Goal: Information Seeking & Learning: Learn about a topic

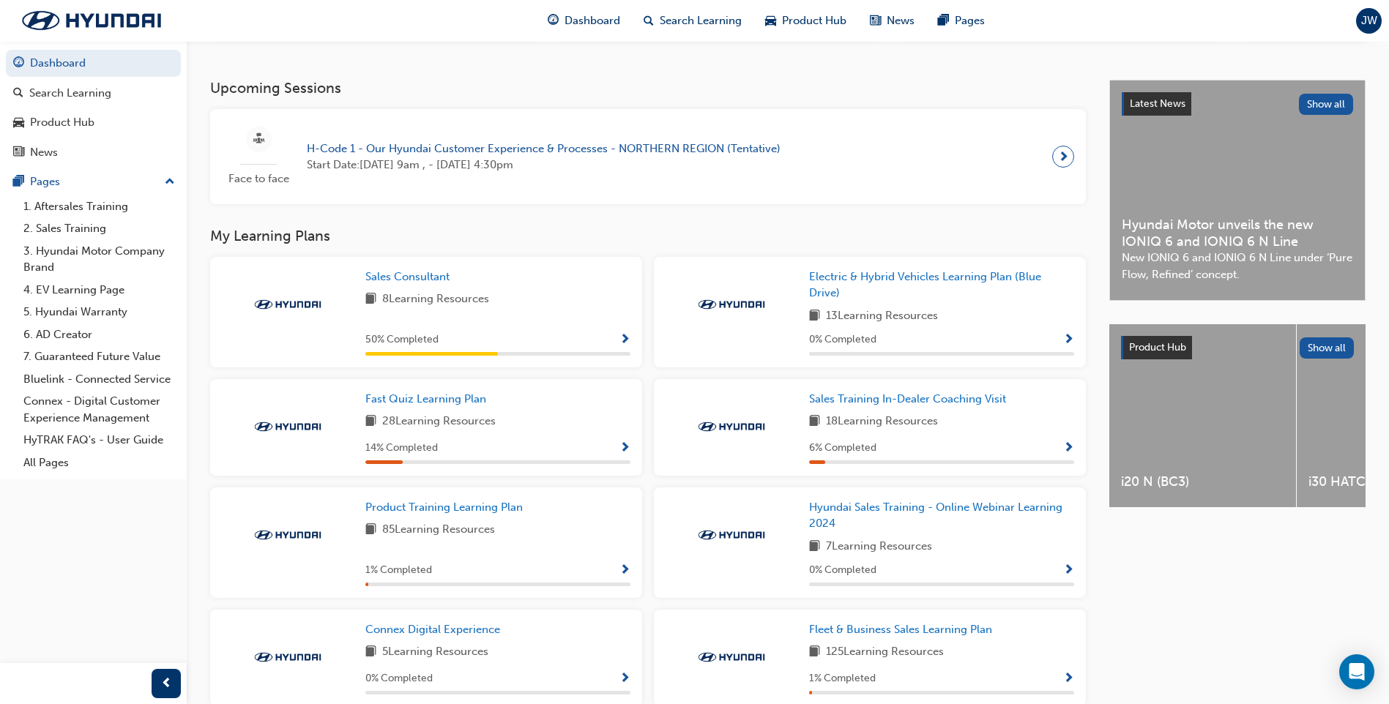
scroll to position [366, 0]
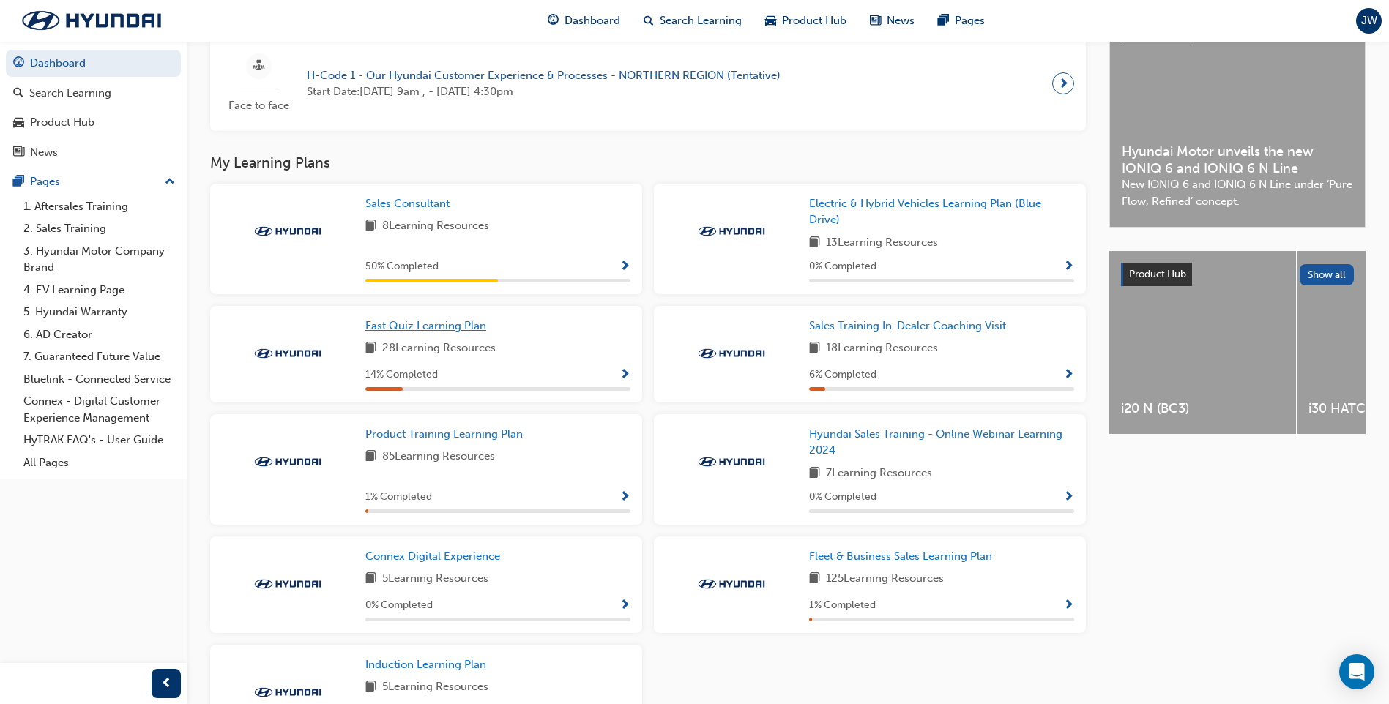
click at [457, 332] on span "Fast Quiz Learning Plan" at bounding box center [425, 325] width 121 height 13
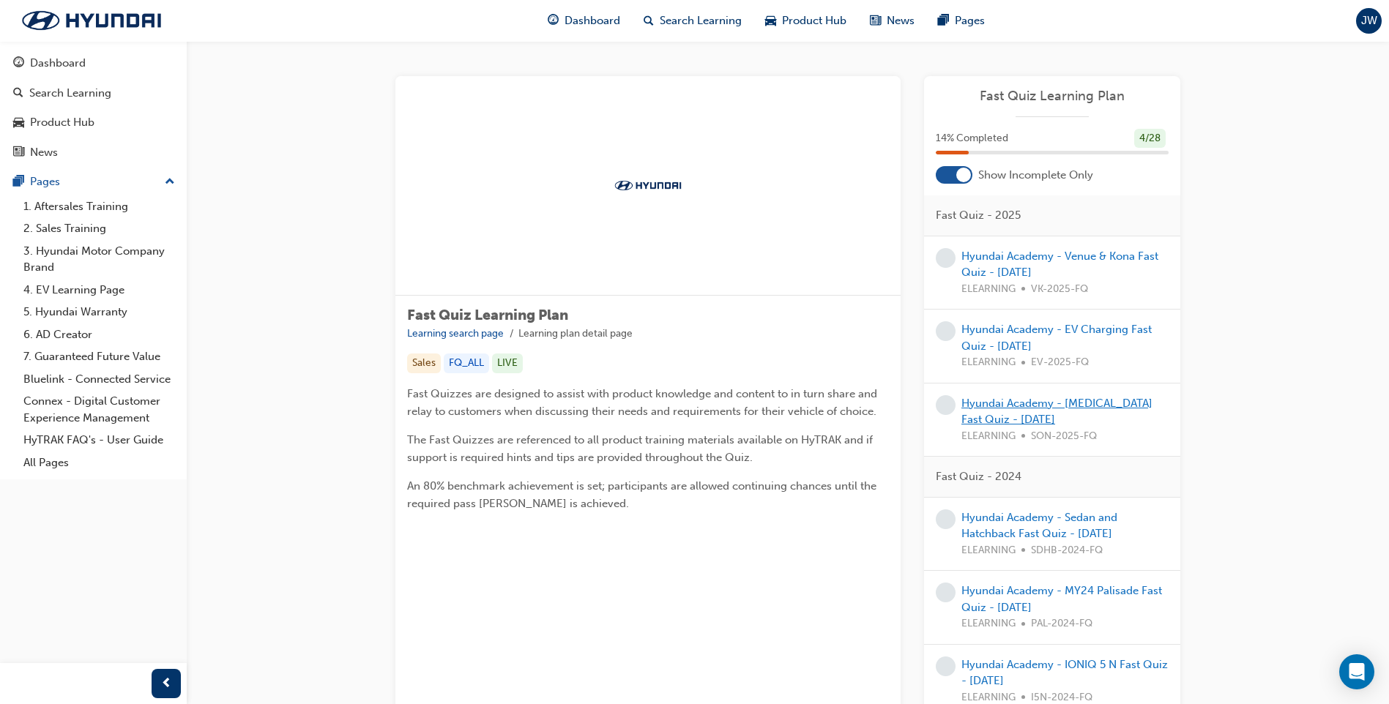
click at [1106, 405] on link "Hyundai Academy - [MEDICAL_DATA] Fast Quiz - [DATE]" at bounding box center [1056, 412] width 191 height 30
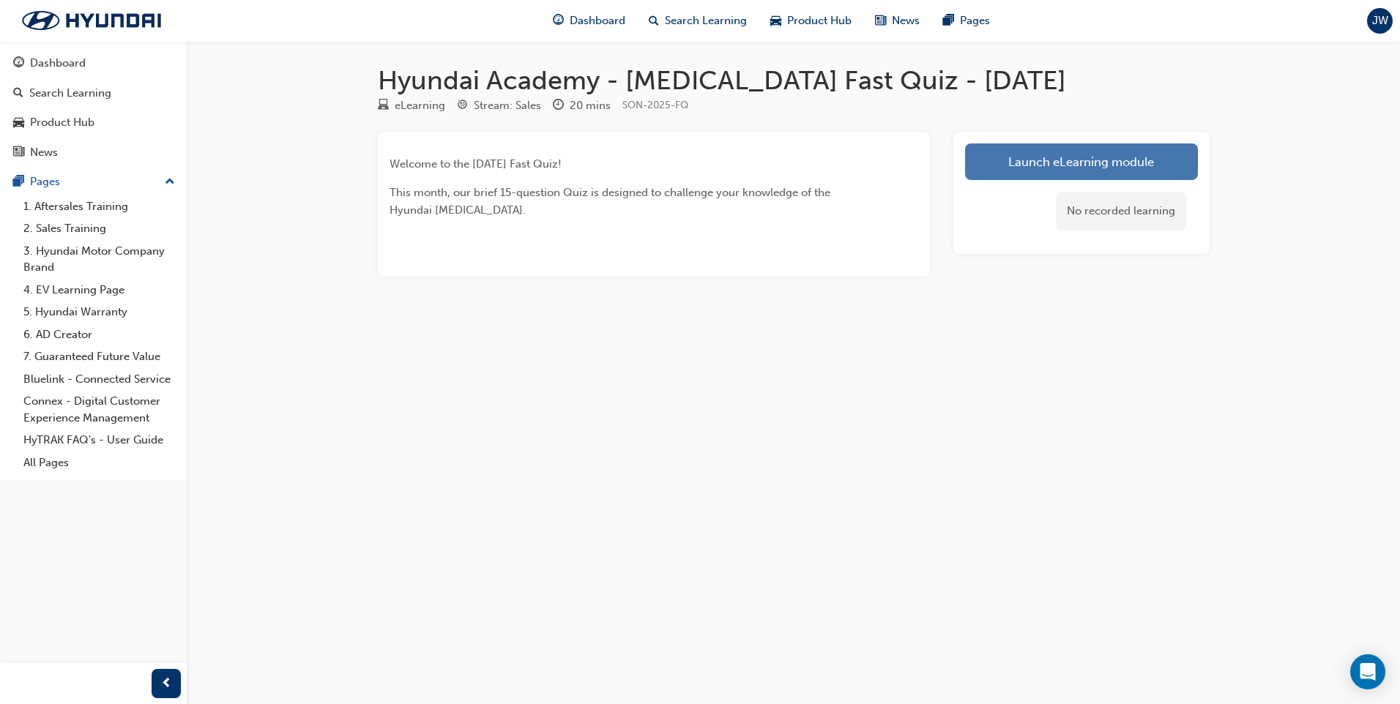
click at [1081, 155] on link "Launch eLearning module" at bounding box center [1081, 162] width 233 height 37
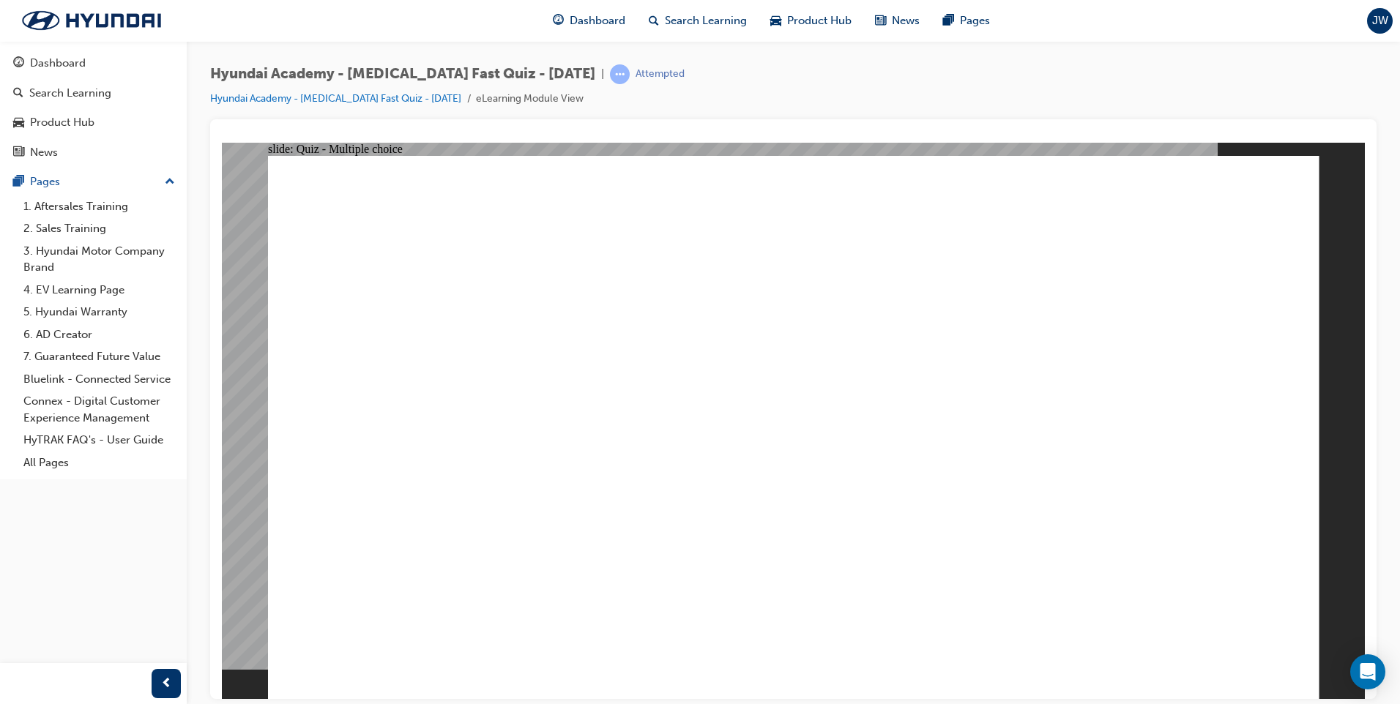
radio input "true"
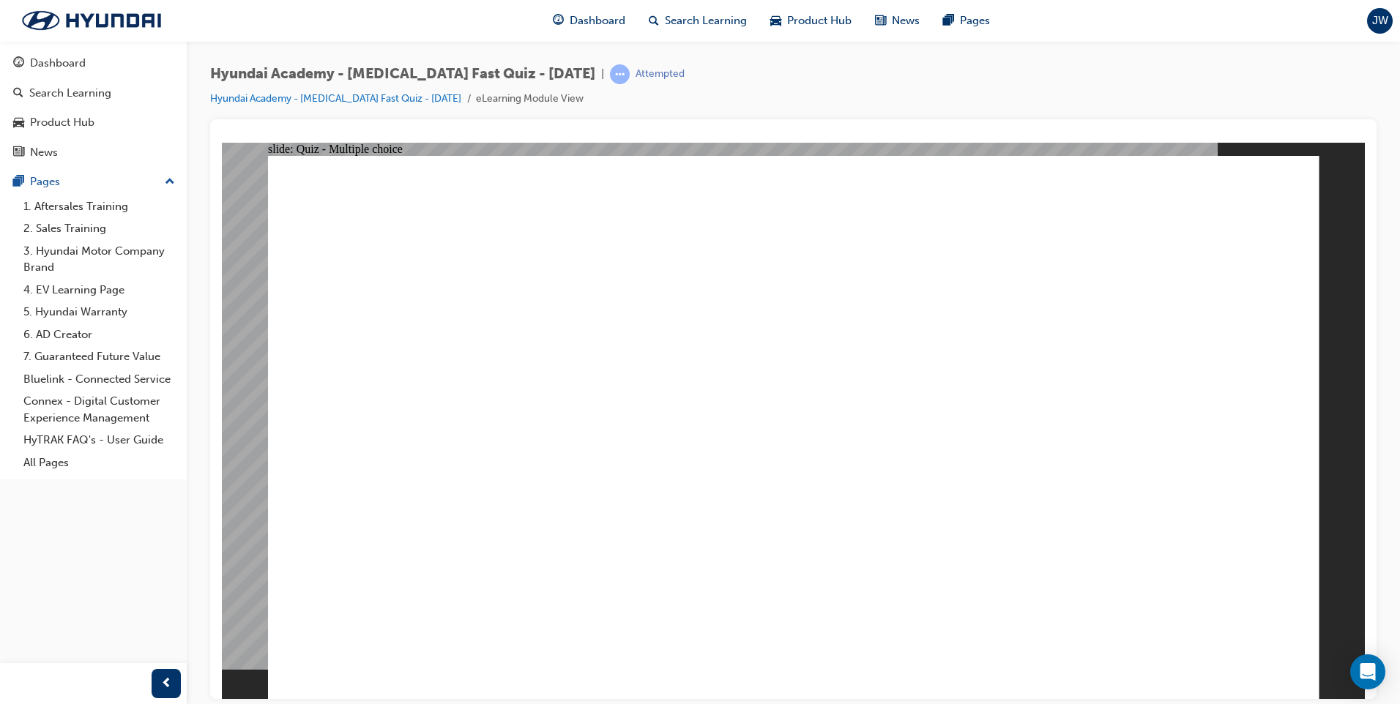
radio input "true"
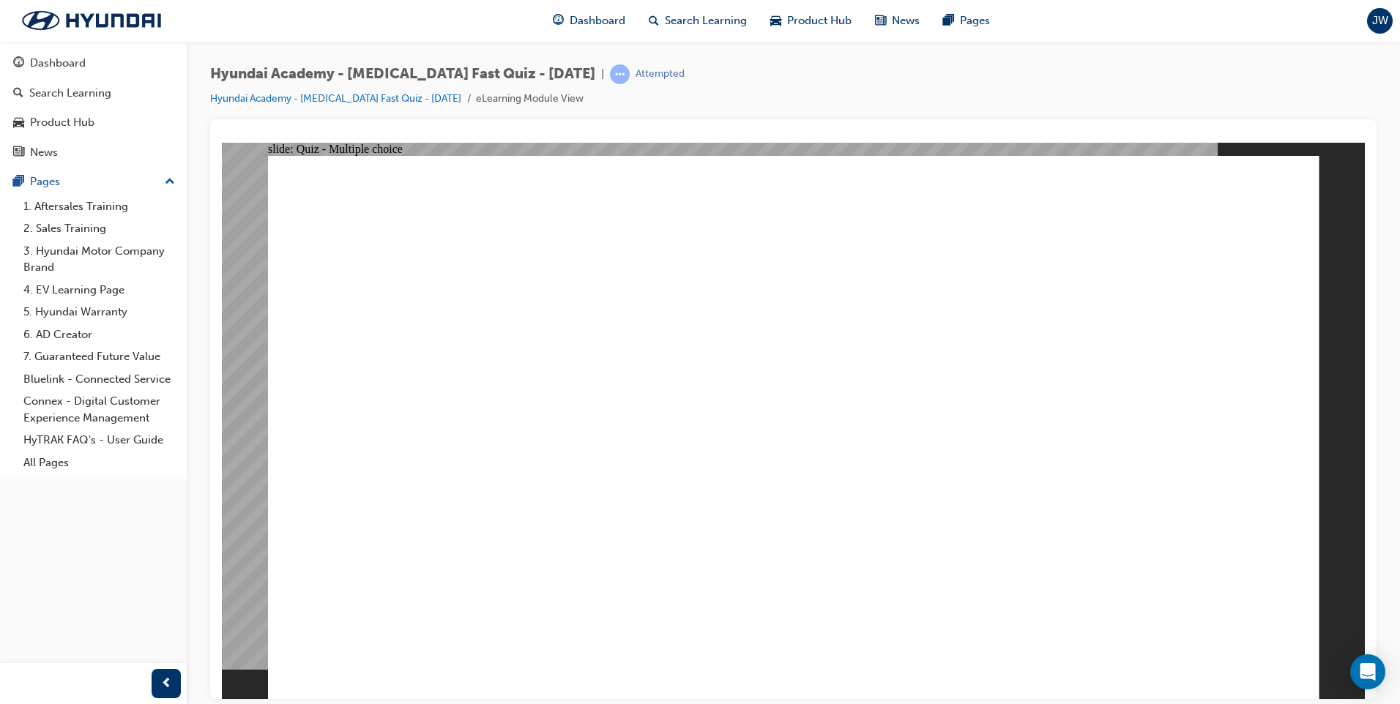
checkbox input "true"
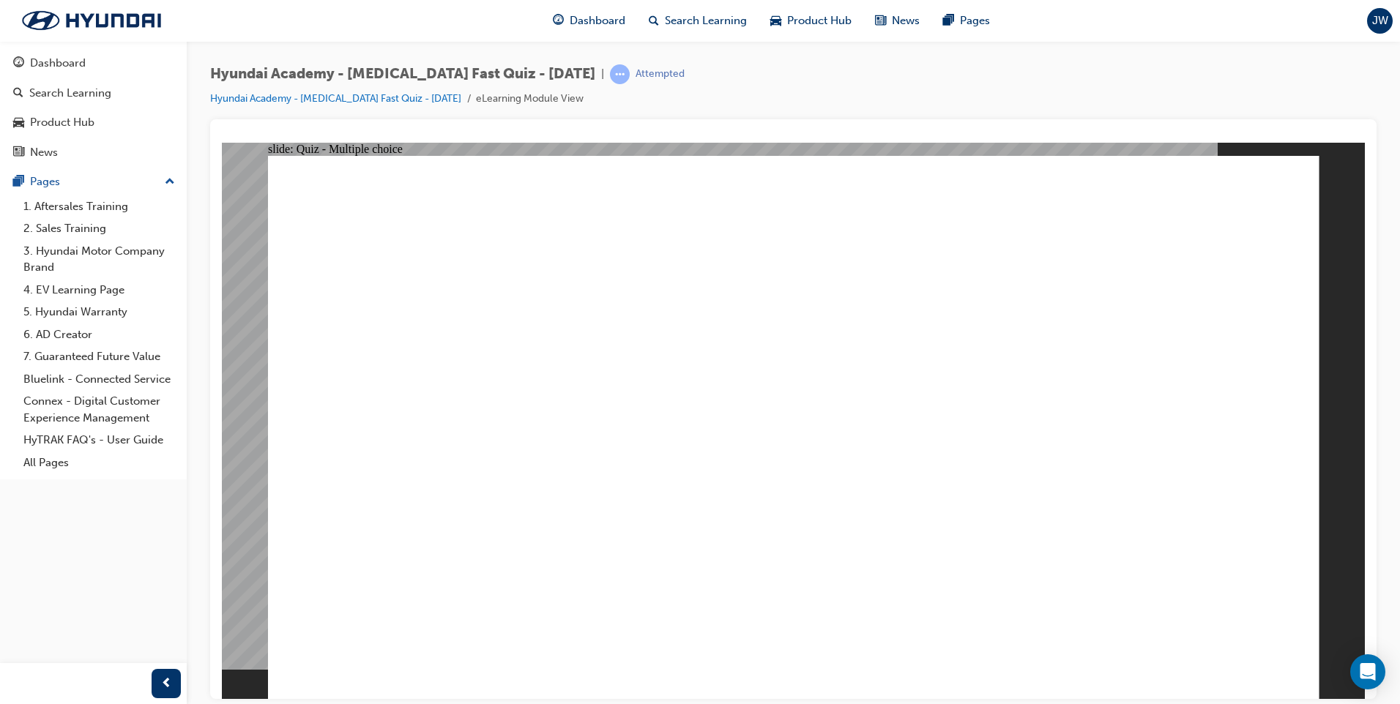
radio input "true"
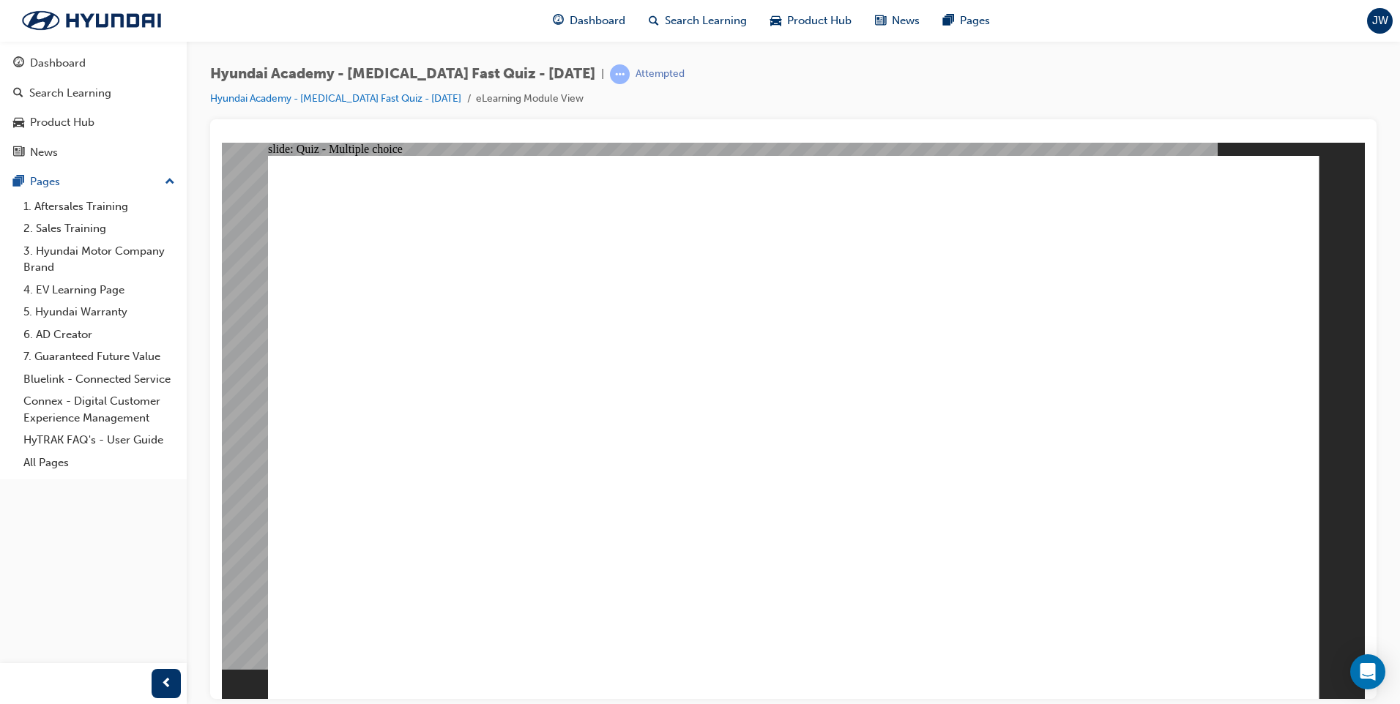
checkbox input "true"
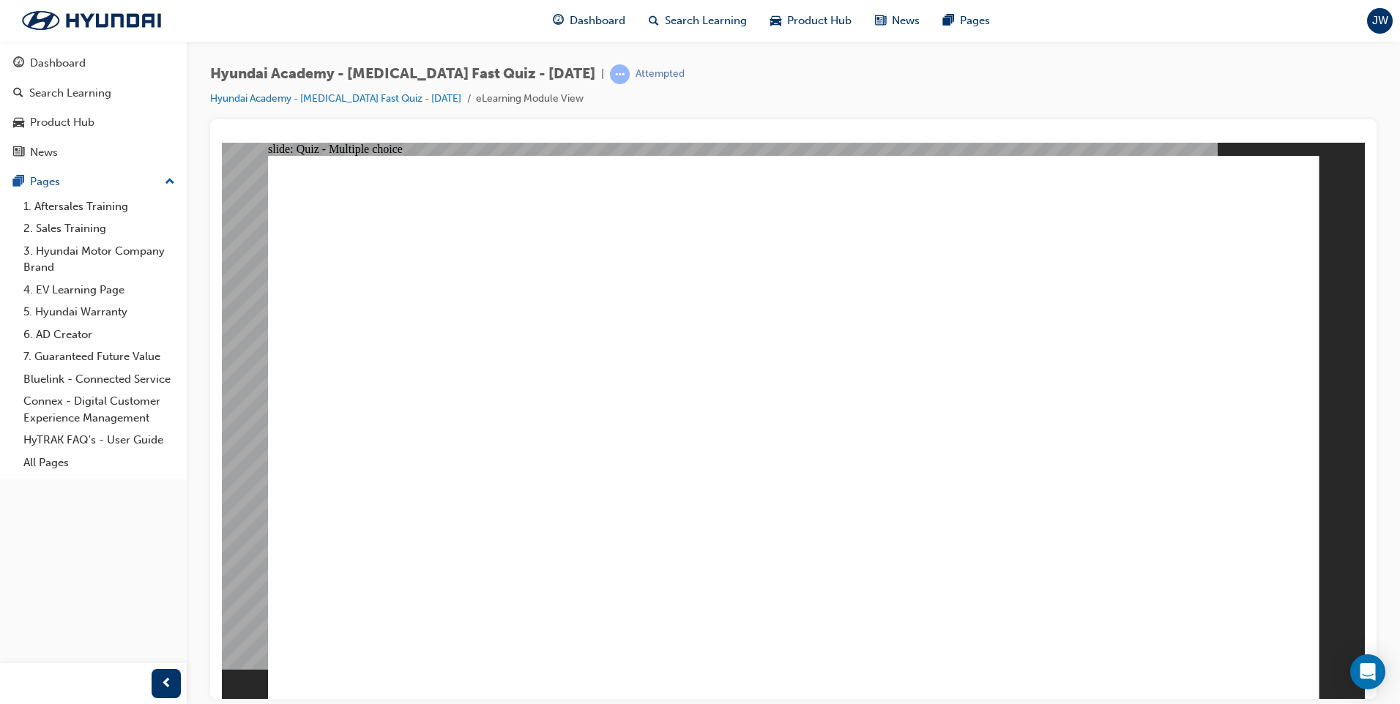
checkbox input "true"
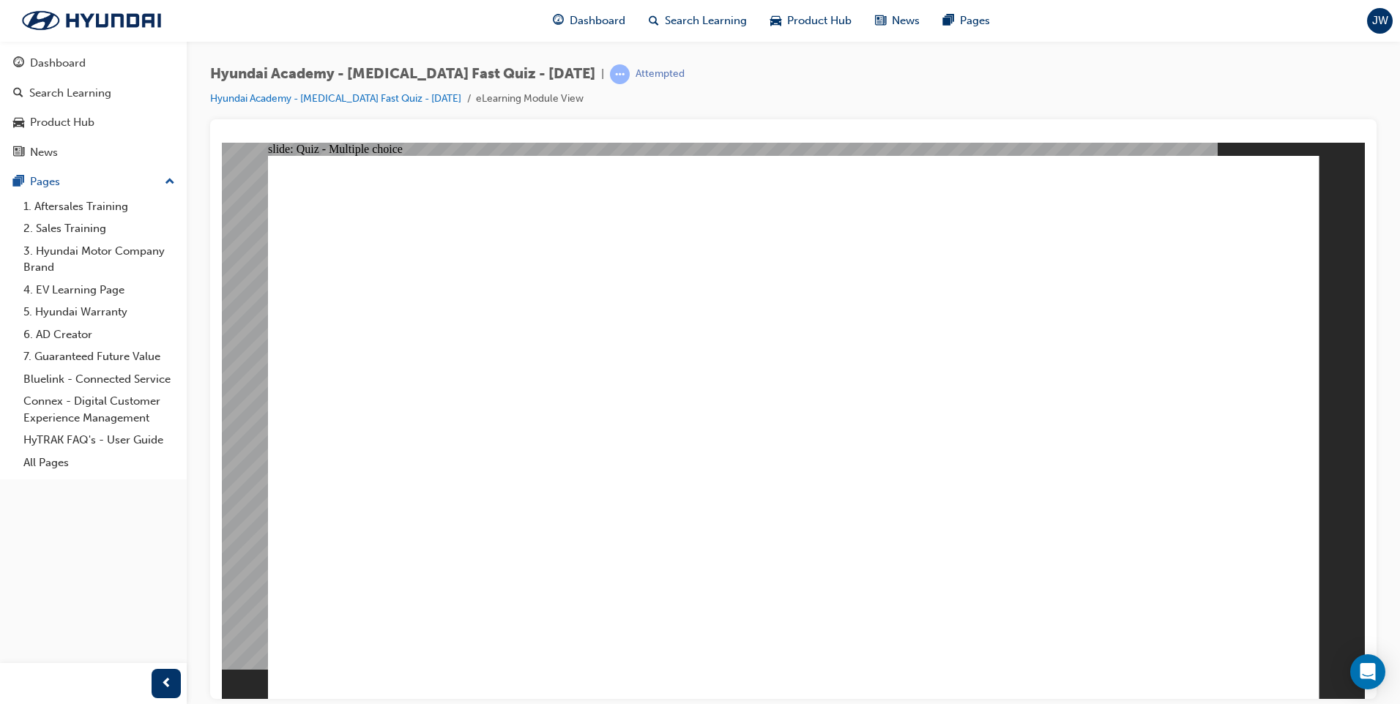
radio input "false"
radio input "true"
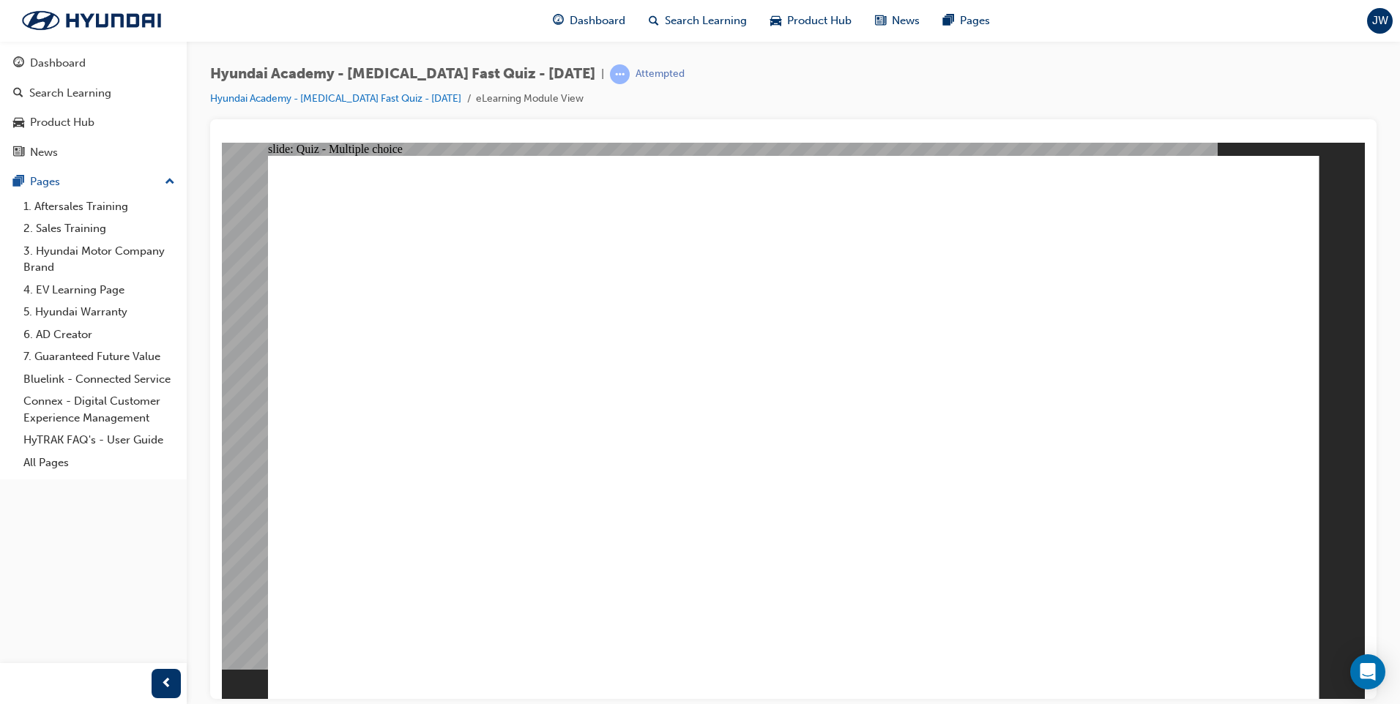
checkbox input "true"
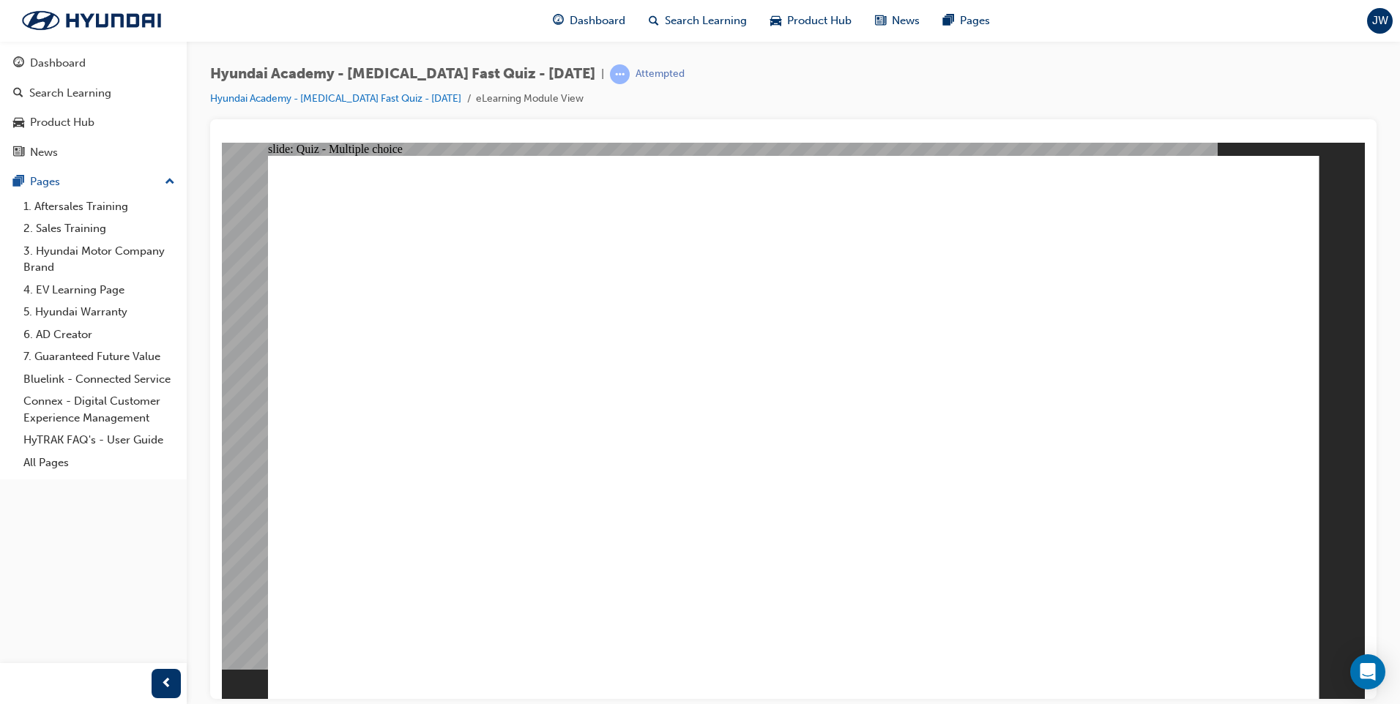
checkbox input "true"
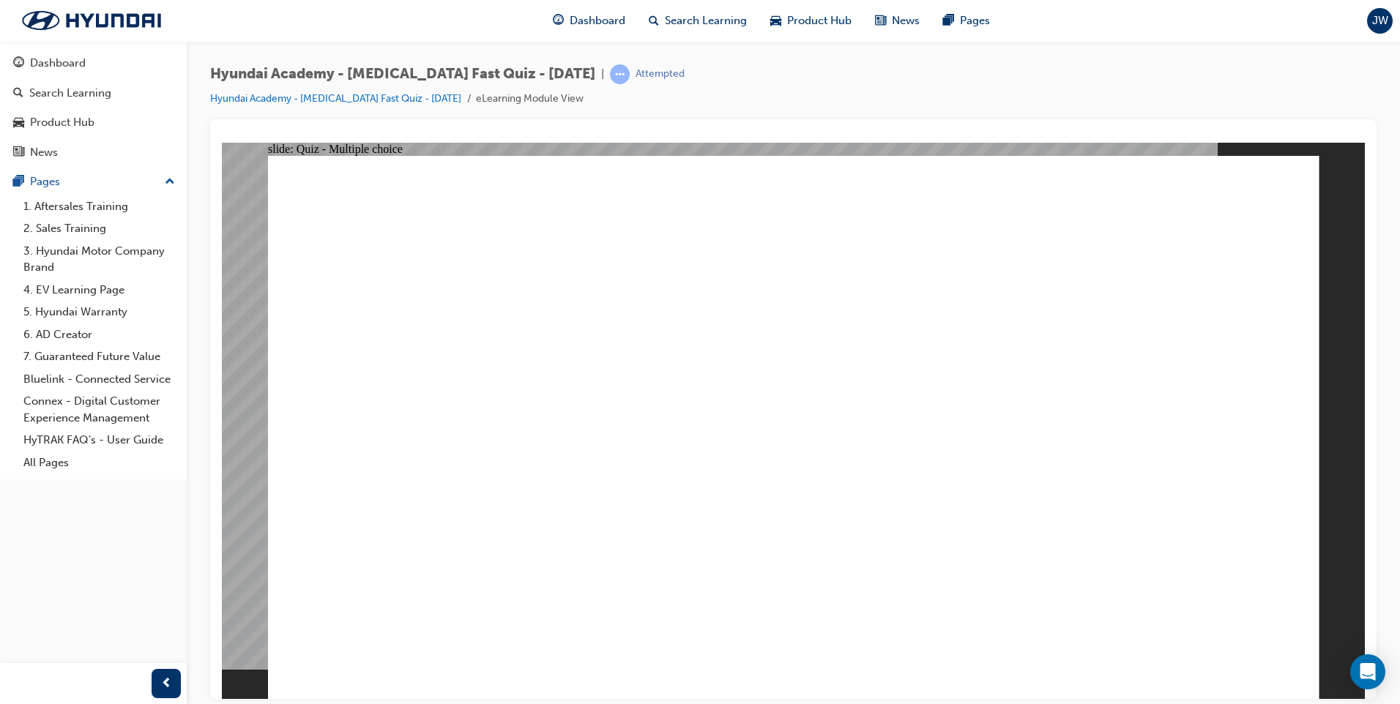
checkbox input "true"
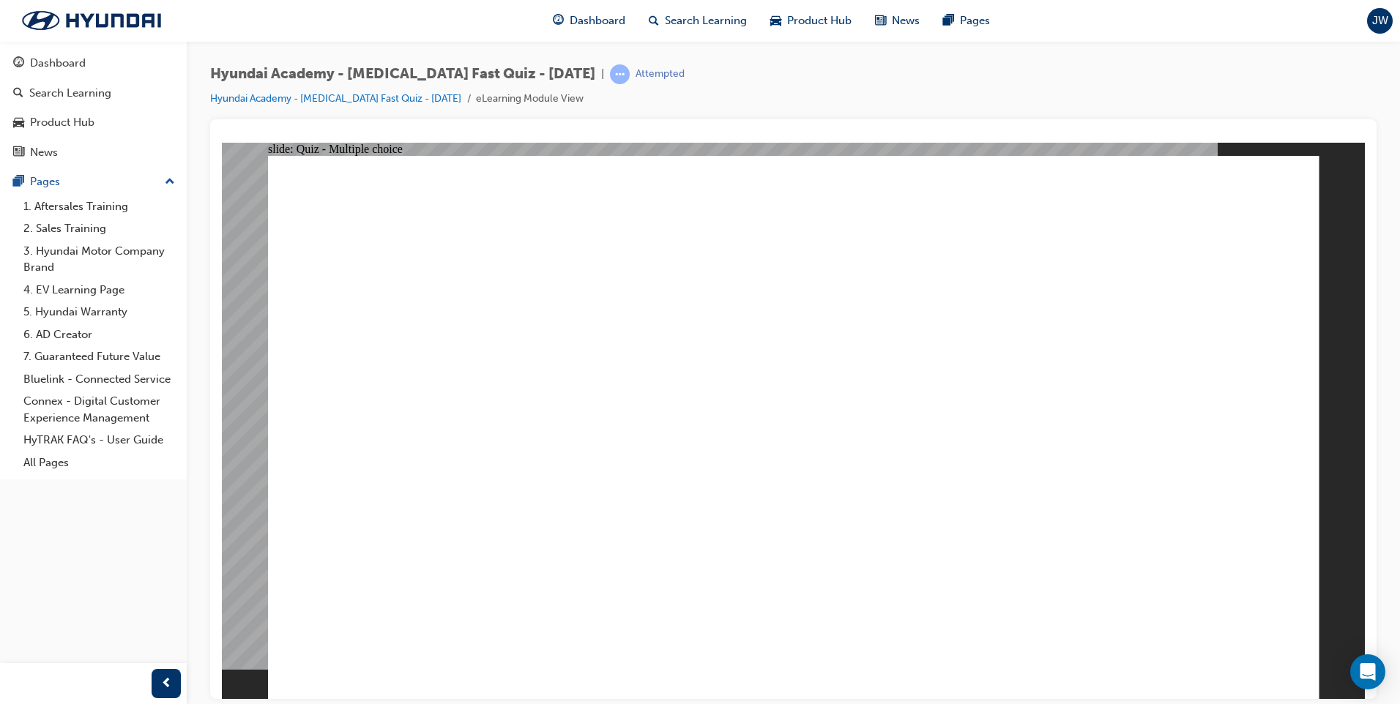
checkbox input "true"
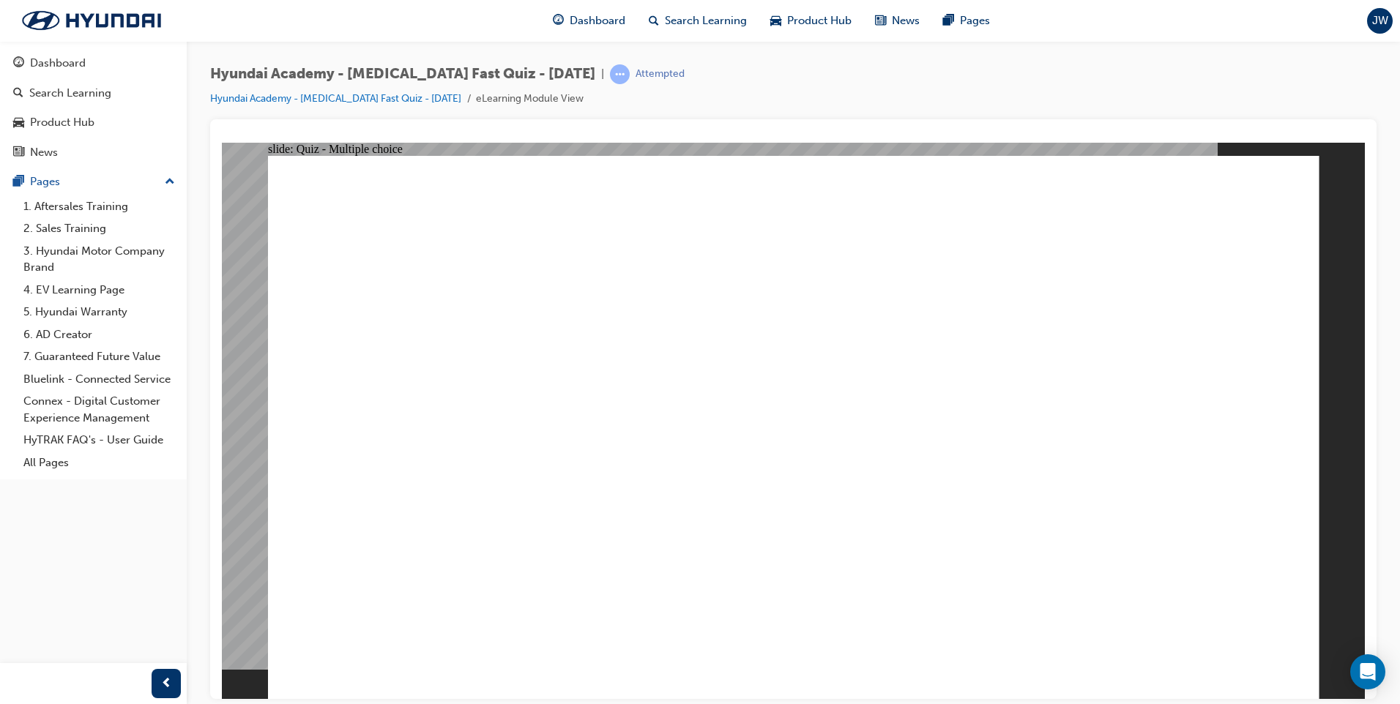
radio input "true"
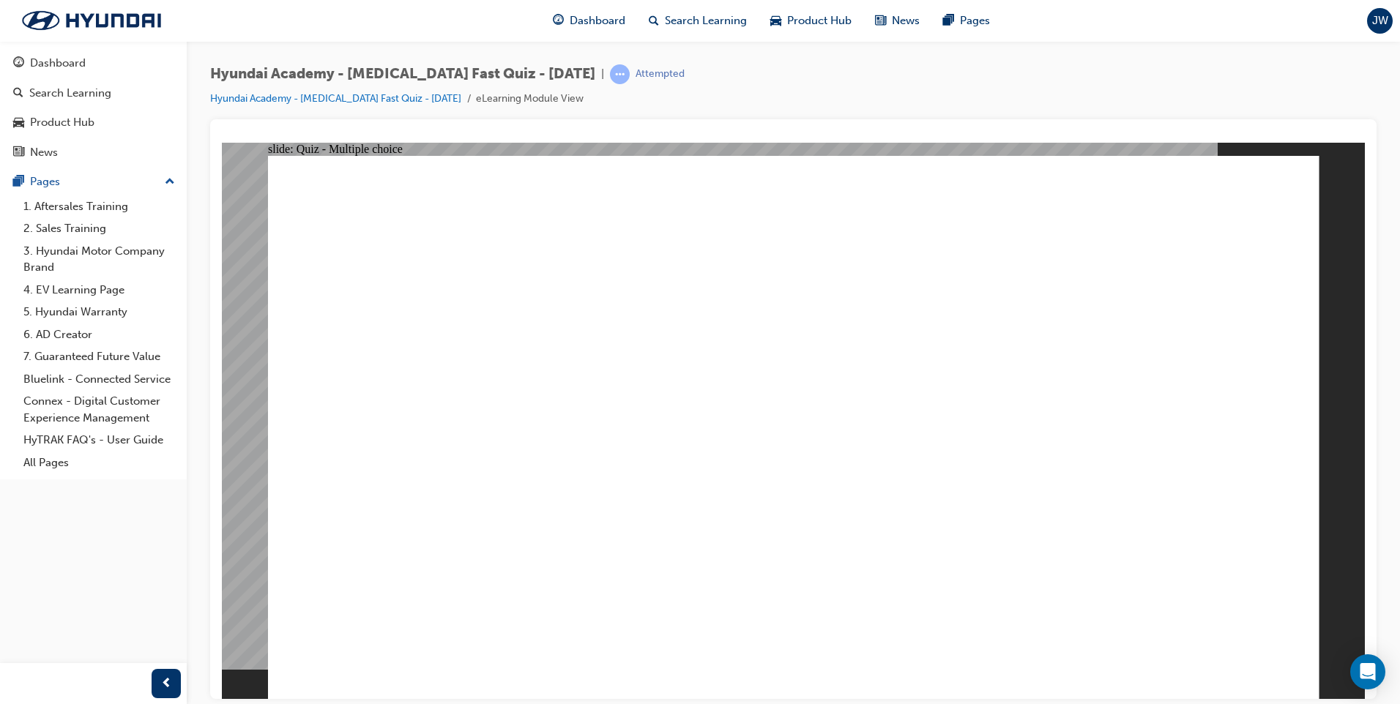
checkbox input "true"
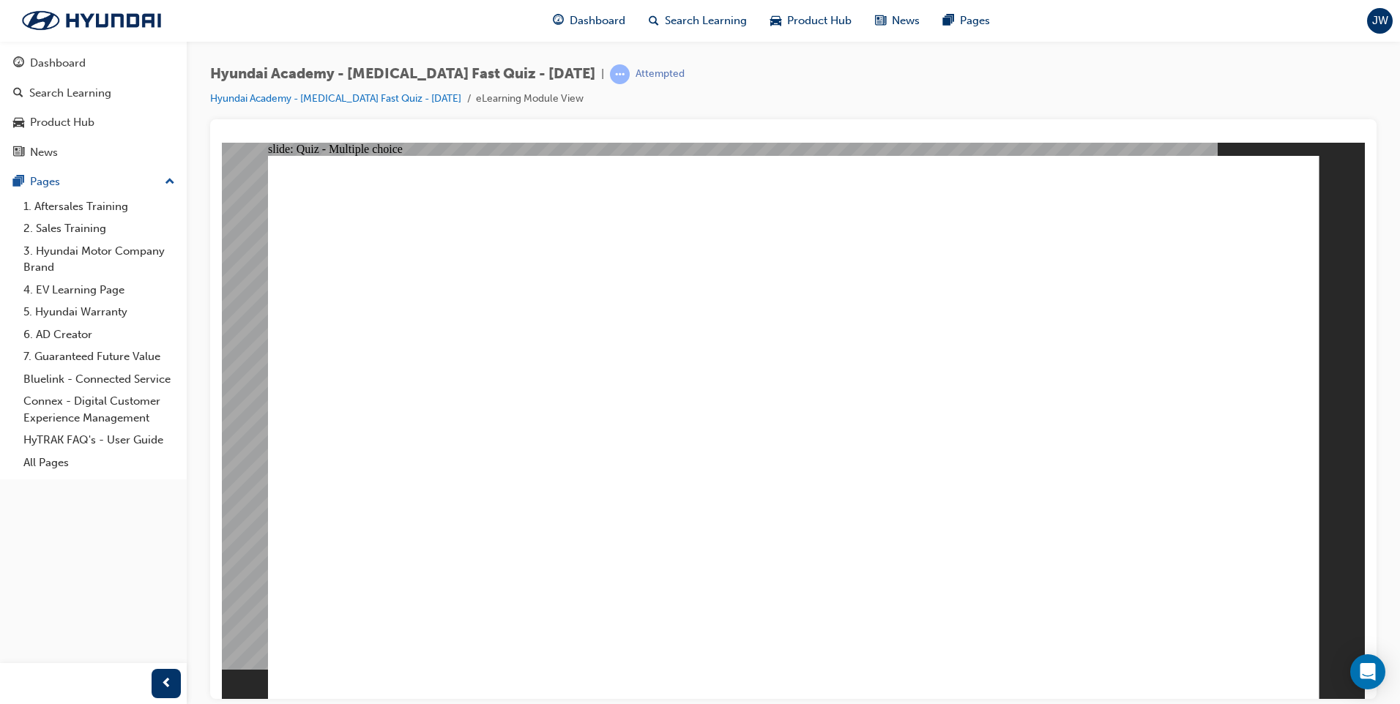
checkbox input "true"
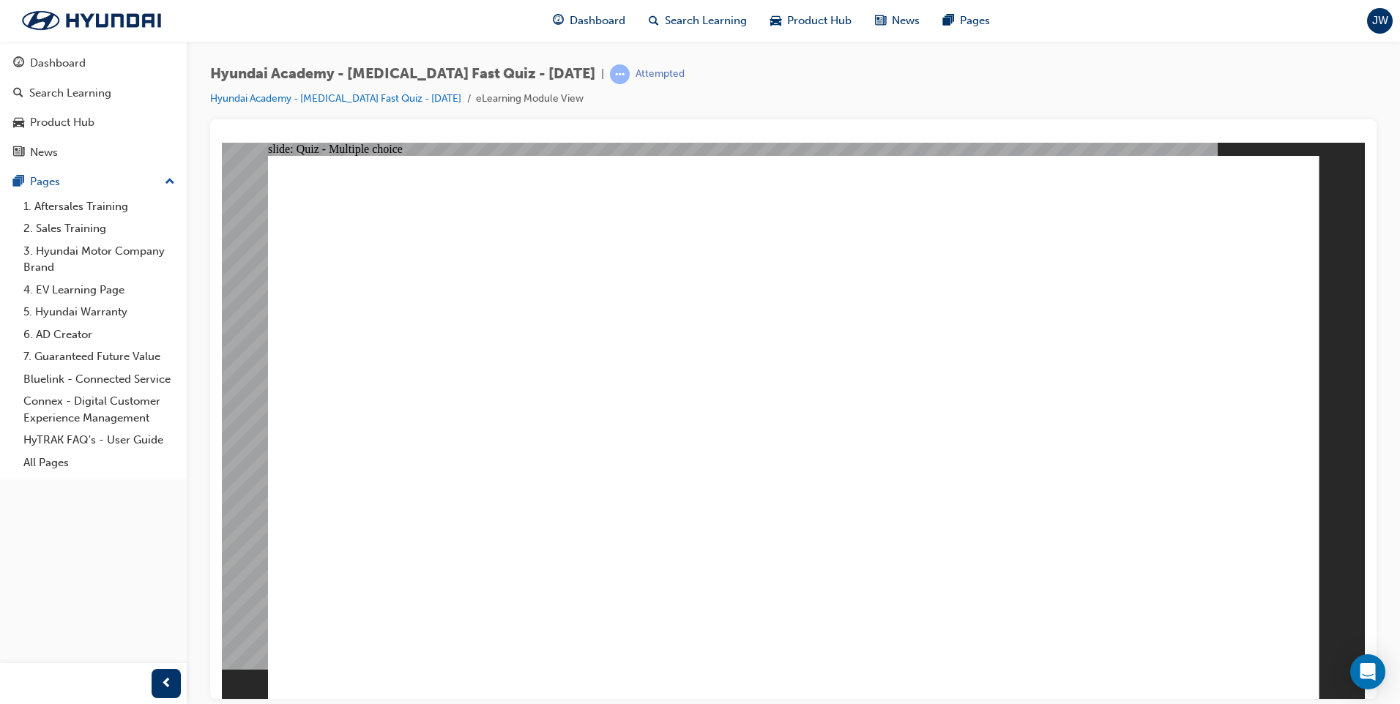
radio input "true"
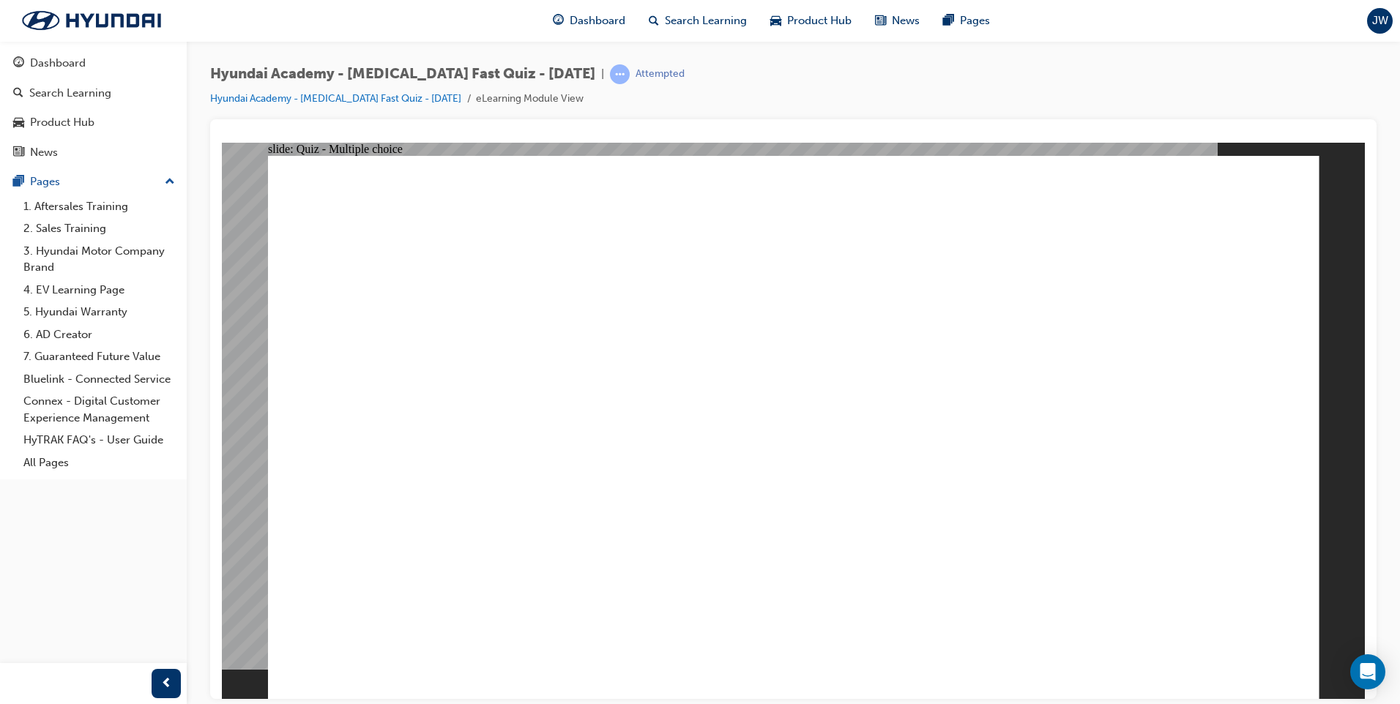
radio input "true"
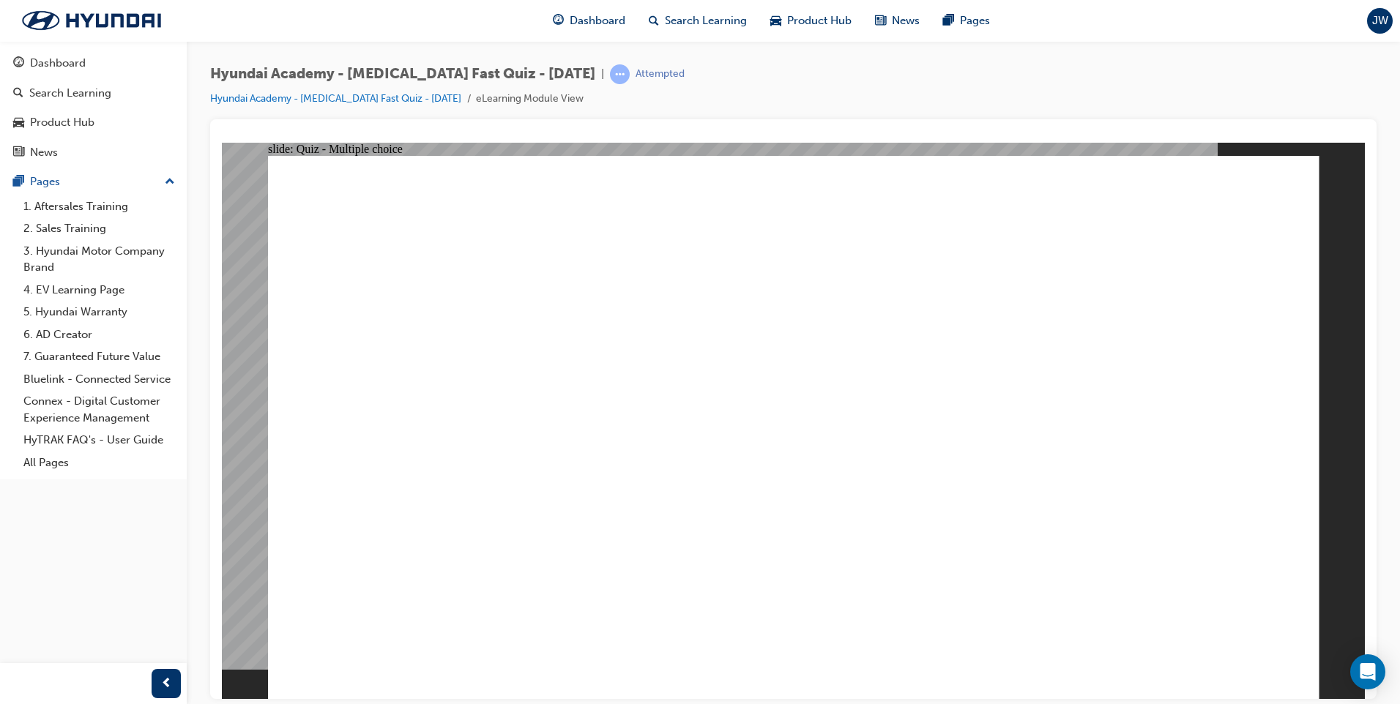
radio input "true"
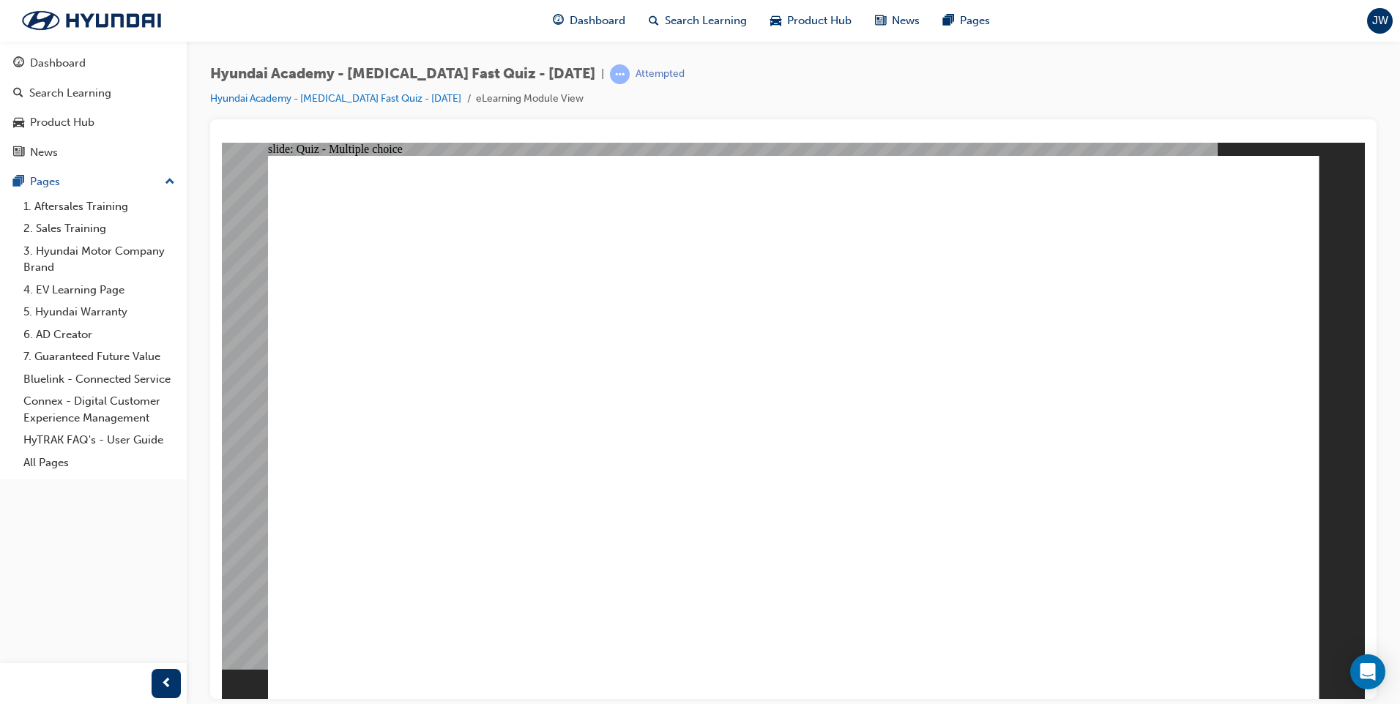
radio input "true"
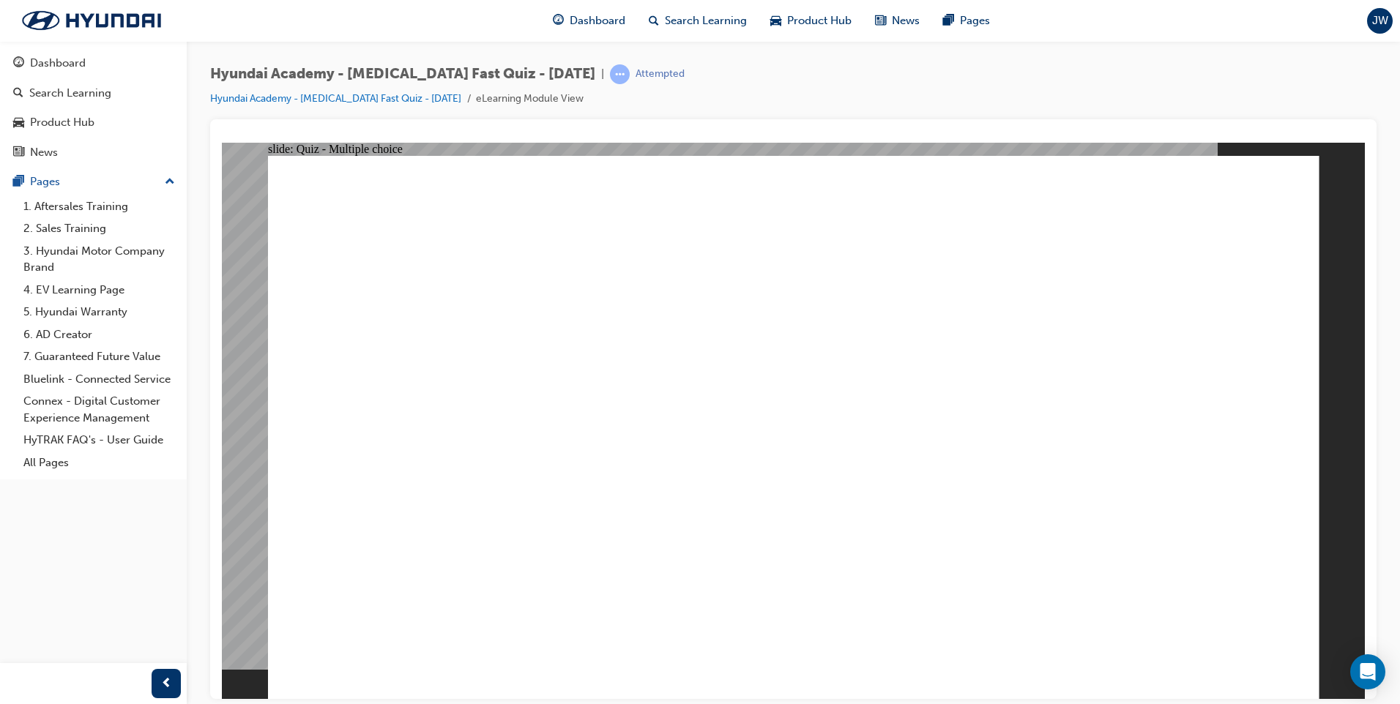
radio input "true"
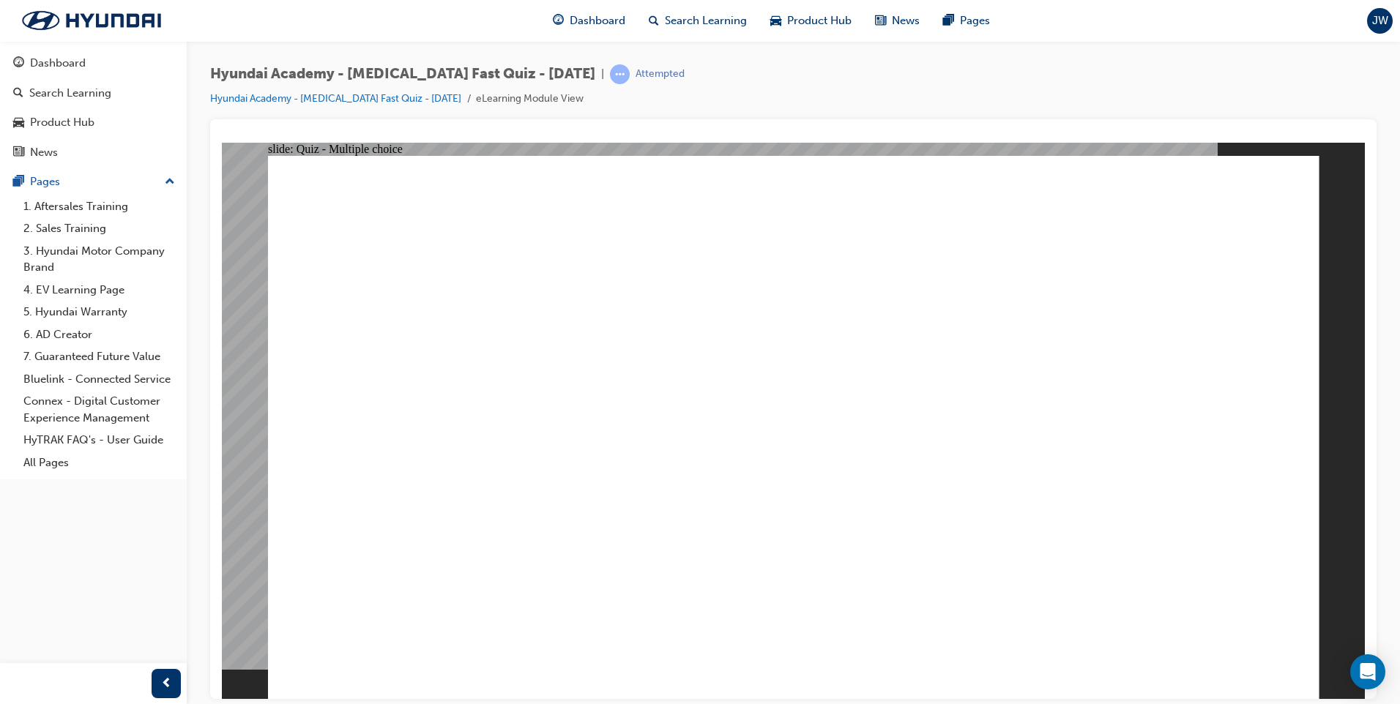
radio input "true"
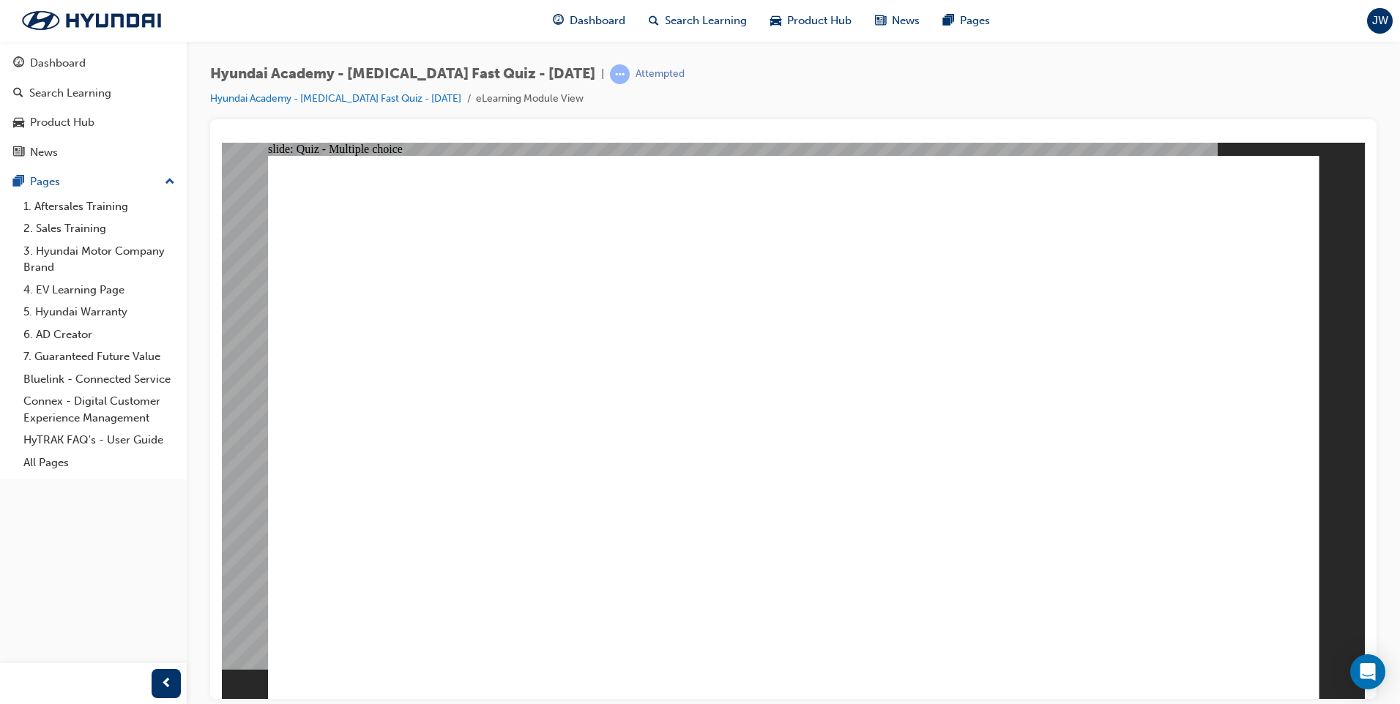
checkbox input "true"
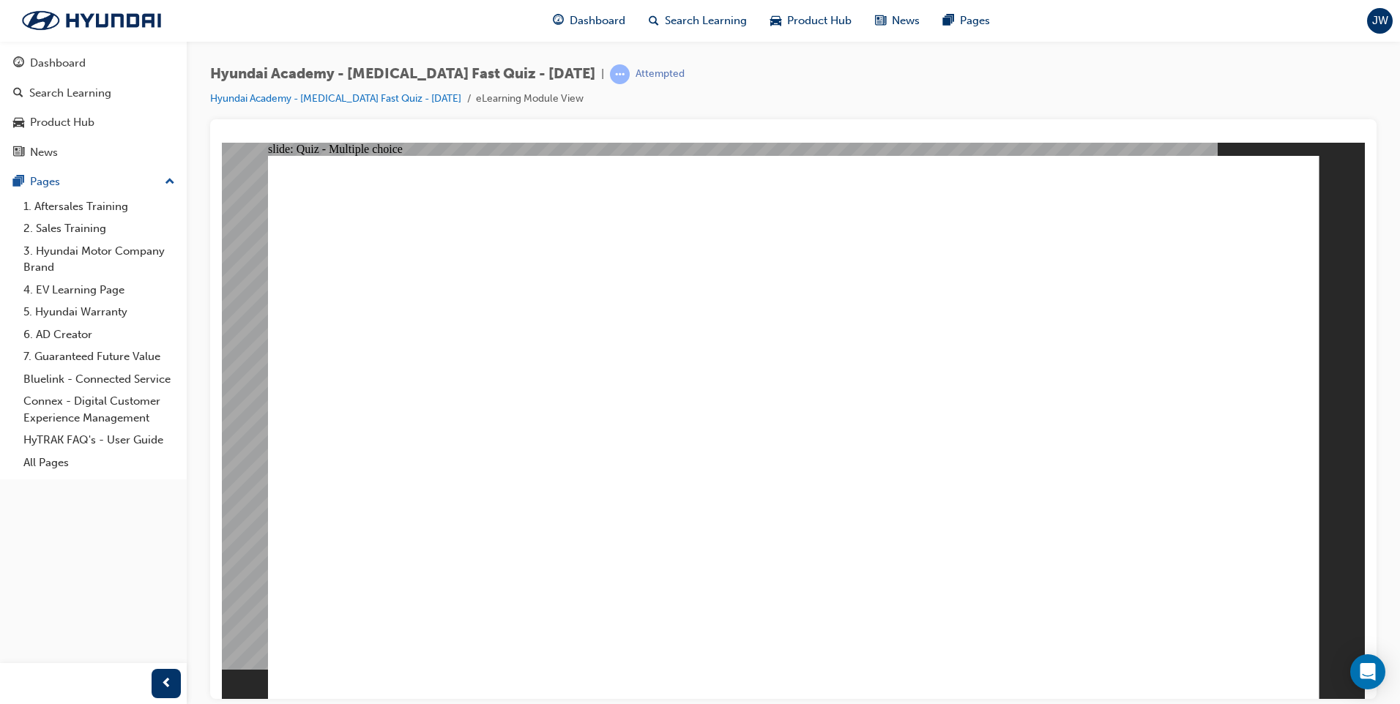
radio input "true"
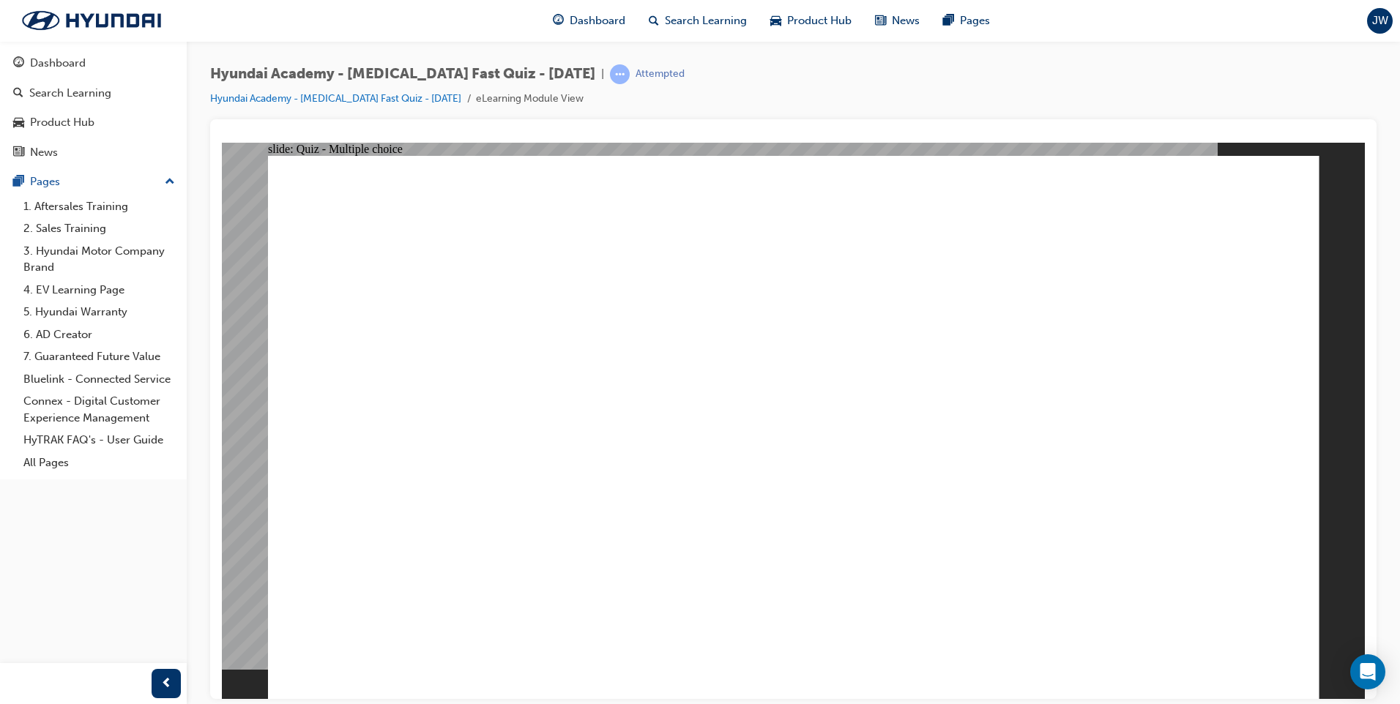
checkbox input "true"
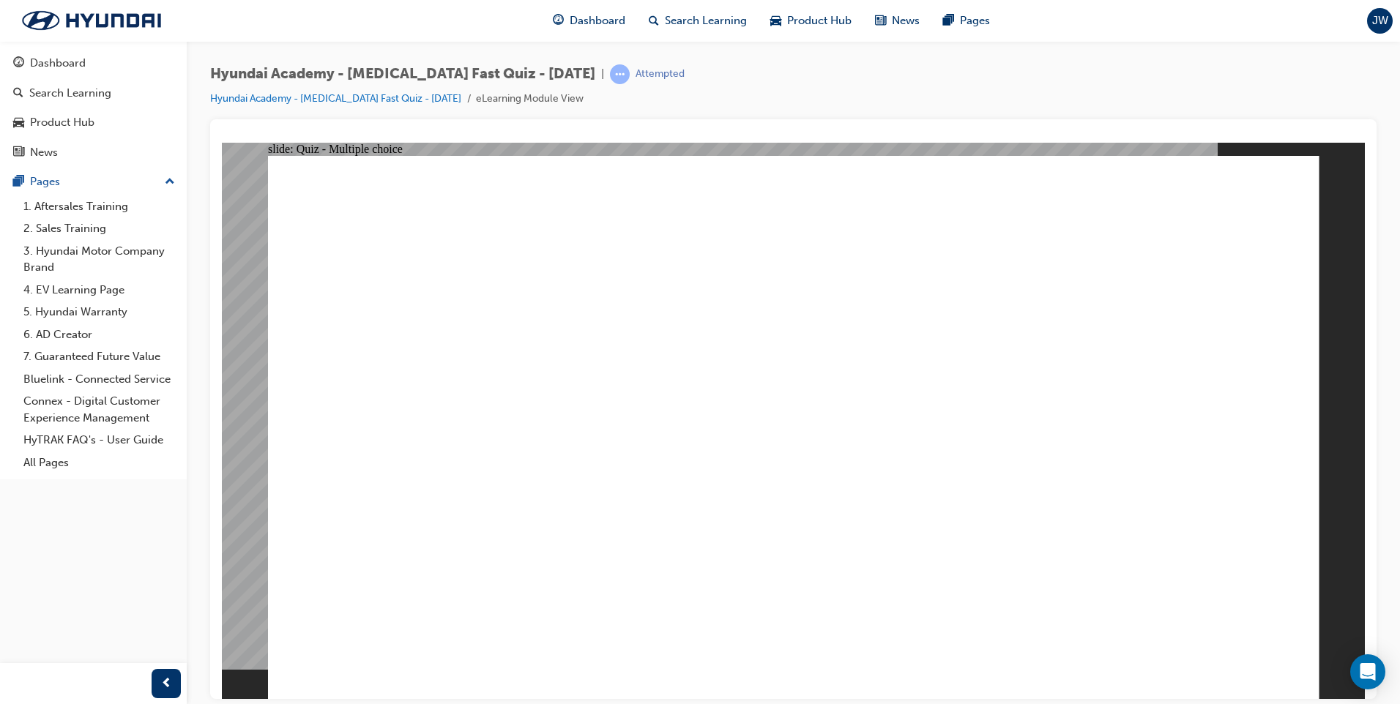
checkbox input "true"
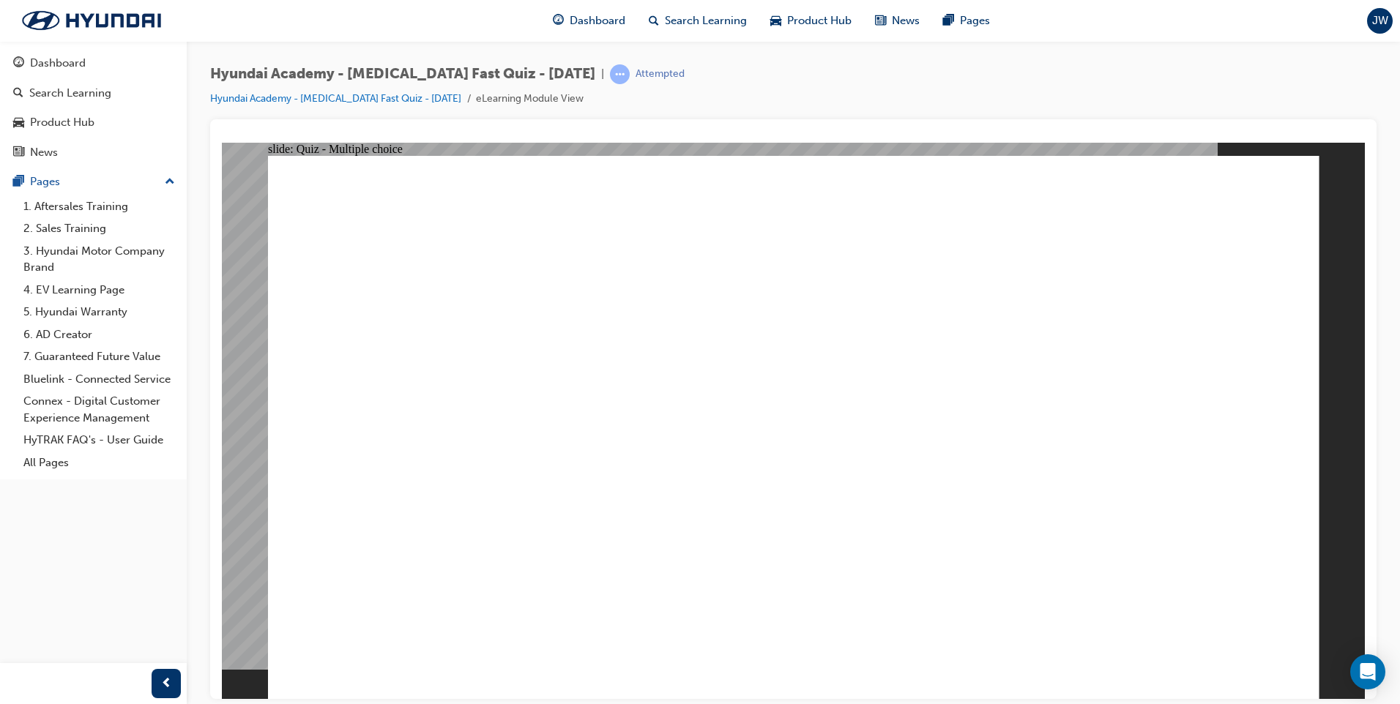
radio input "true"
checkbox input "true"
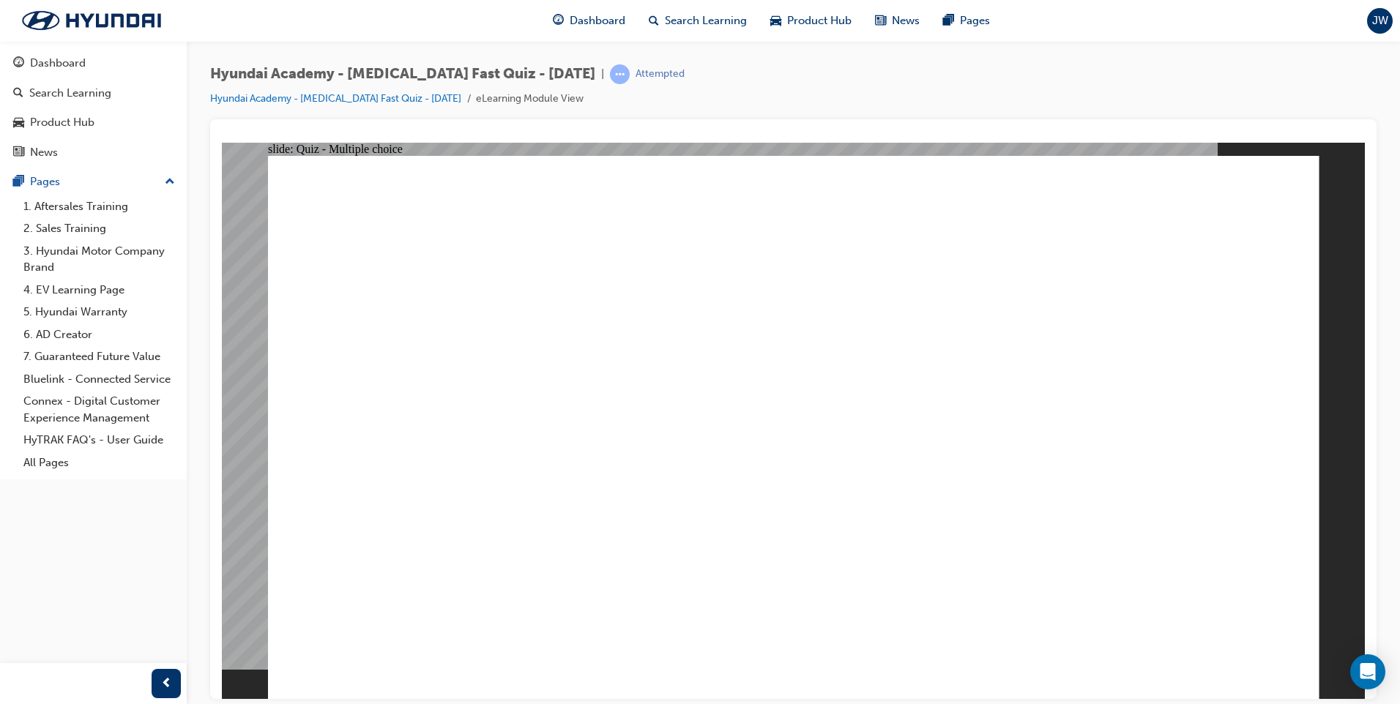
checkbox input "true"
checkbox input "false"
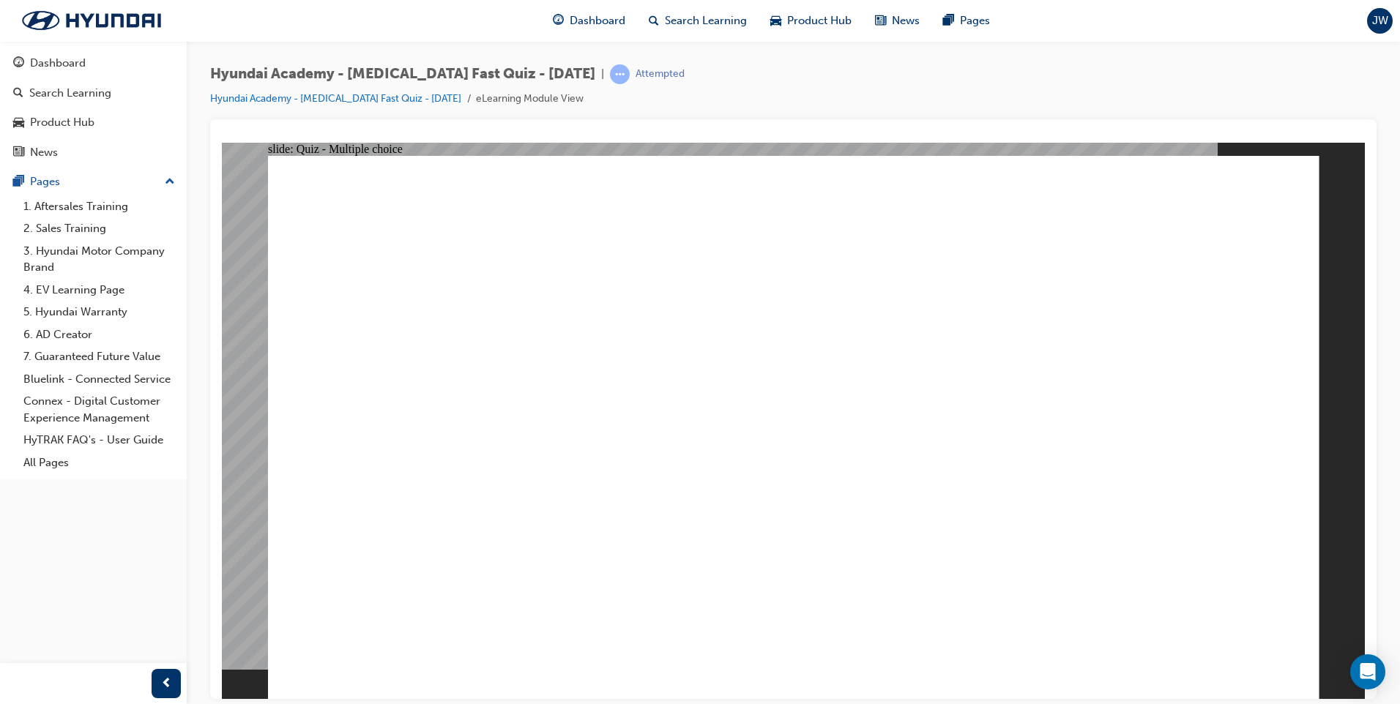
checkbox input "true"
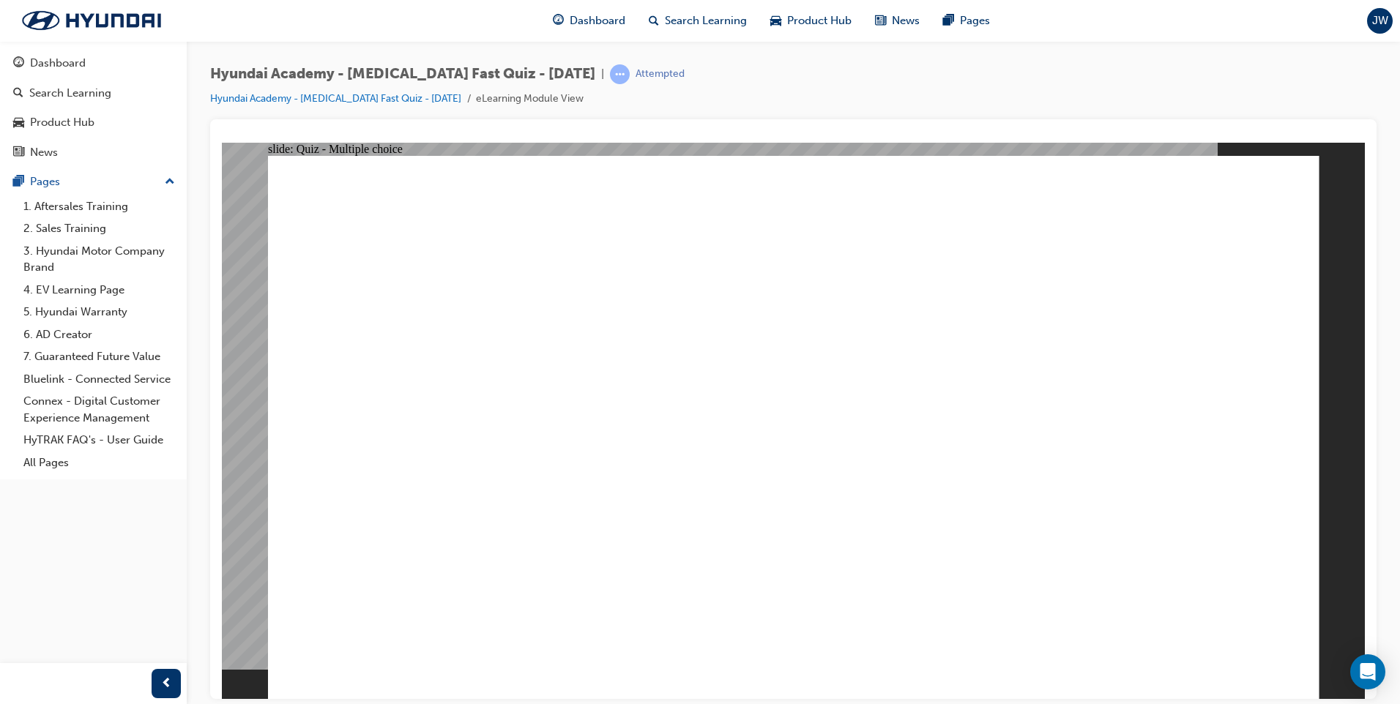
checkbox input "true"
radio input "true"
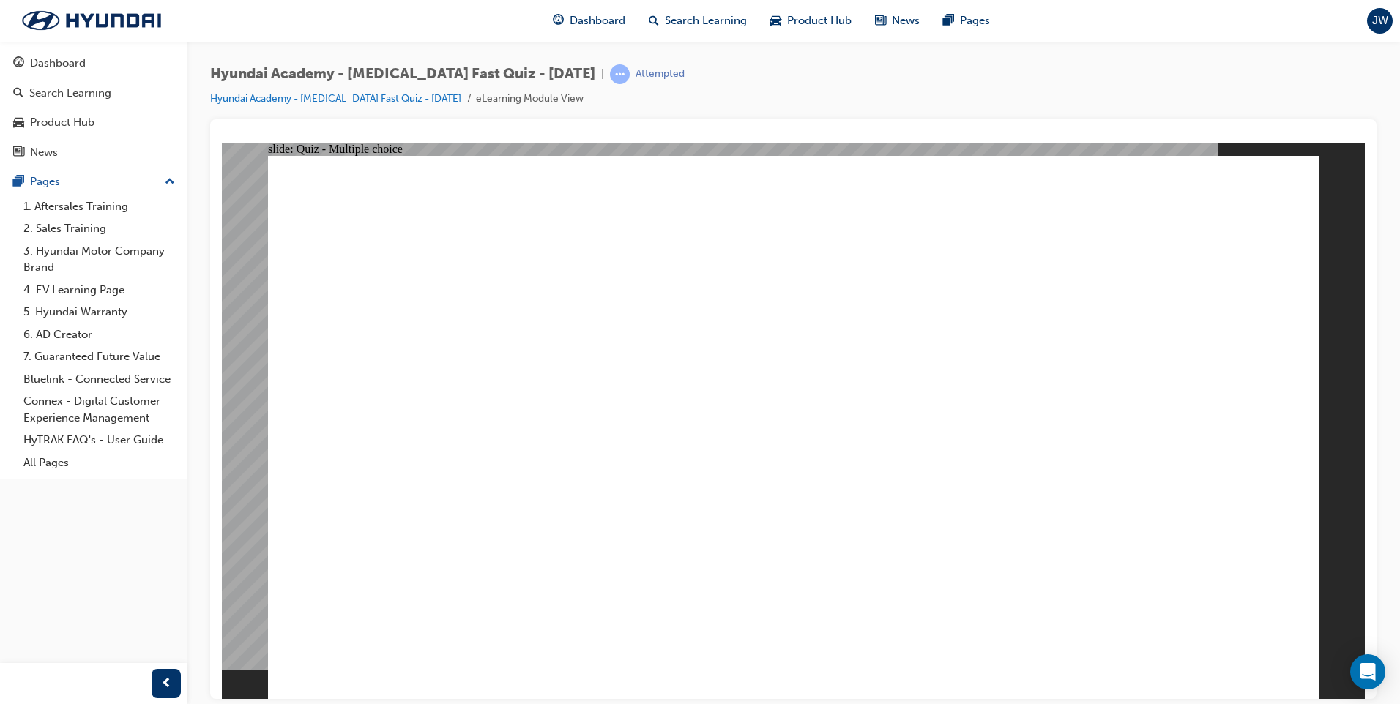
checkbox input "true"
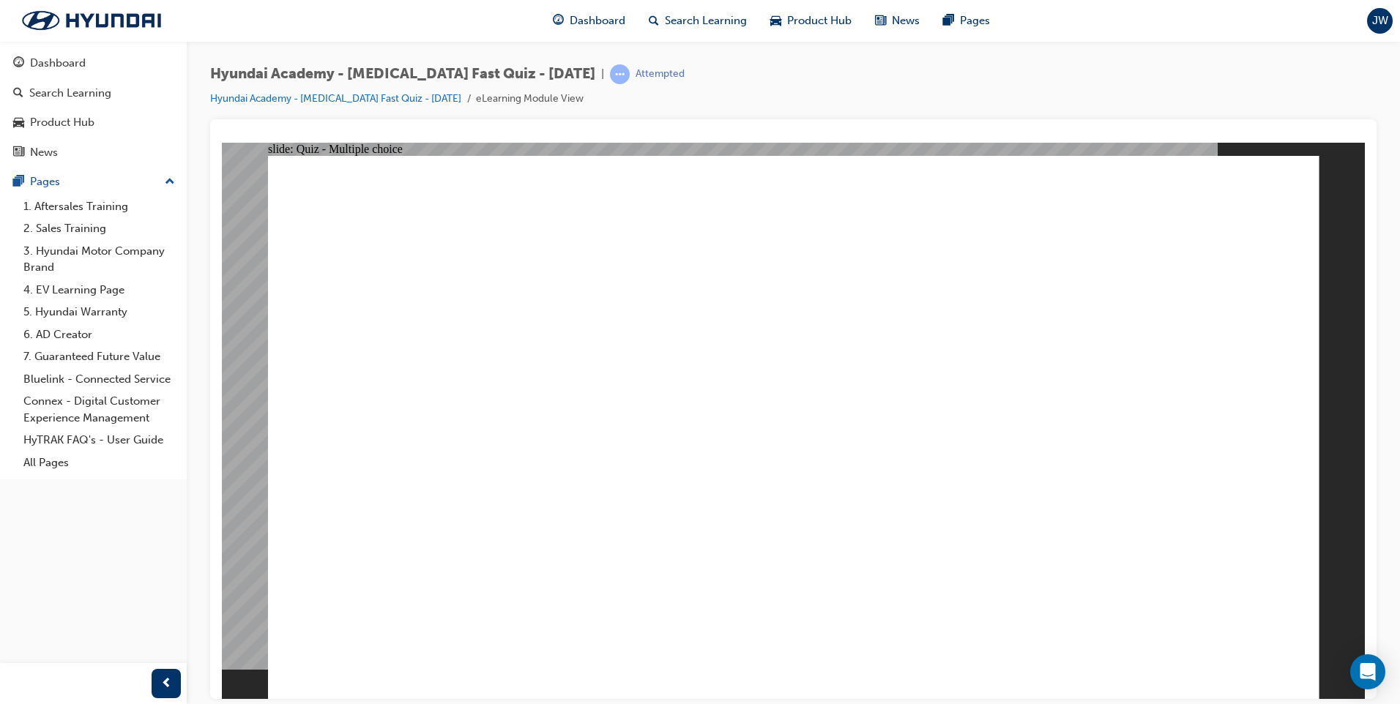
checkbox input "true"
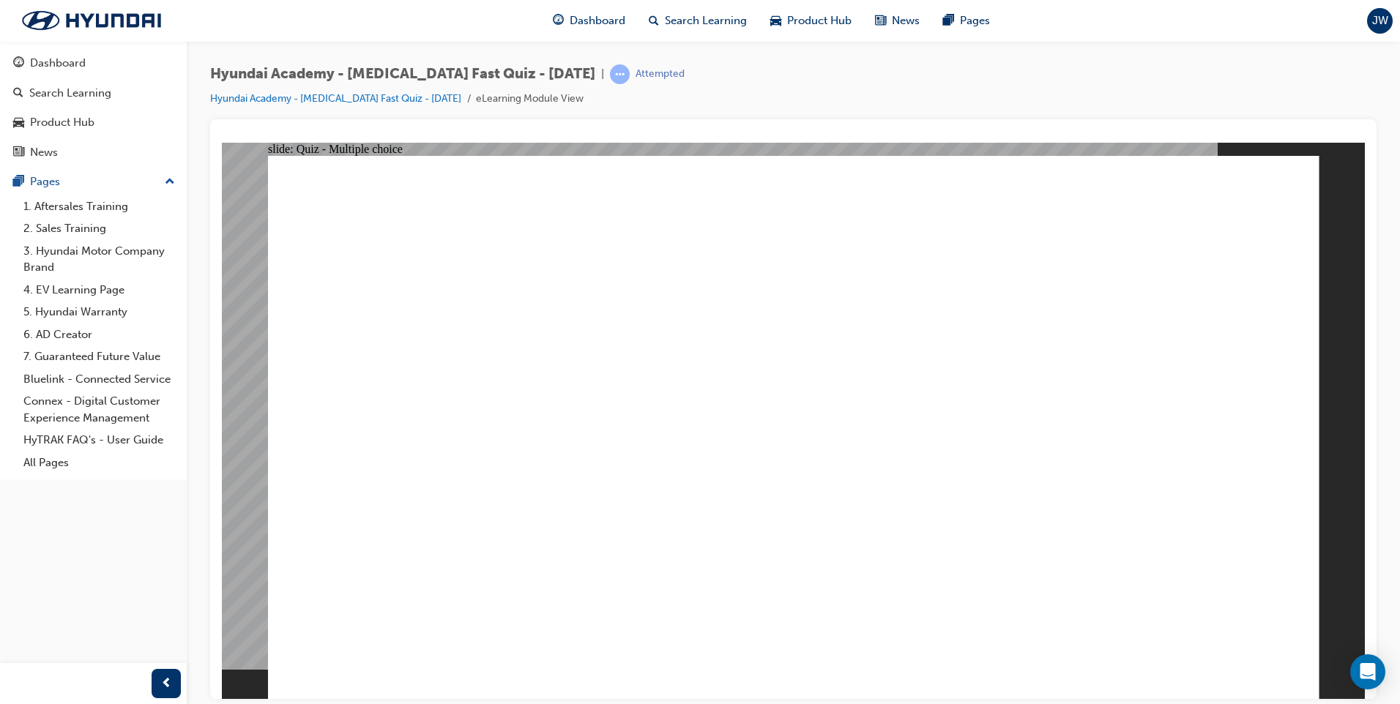
drag, startPoint x: 540, startPoint y: 627, endPoint x: 540, endPoint y: 658, distance: 31.5
radio input "true"
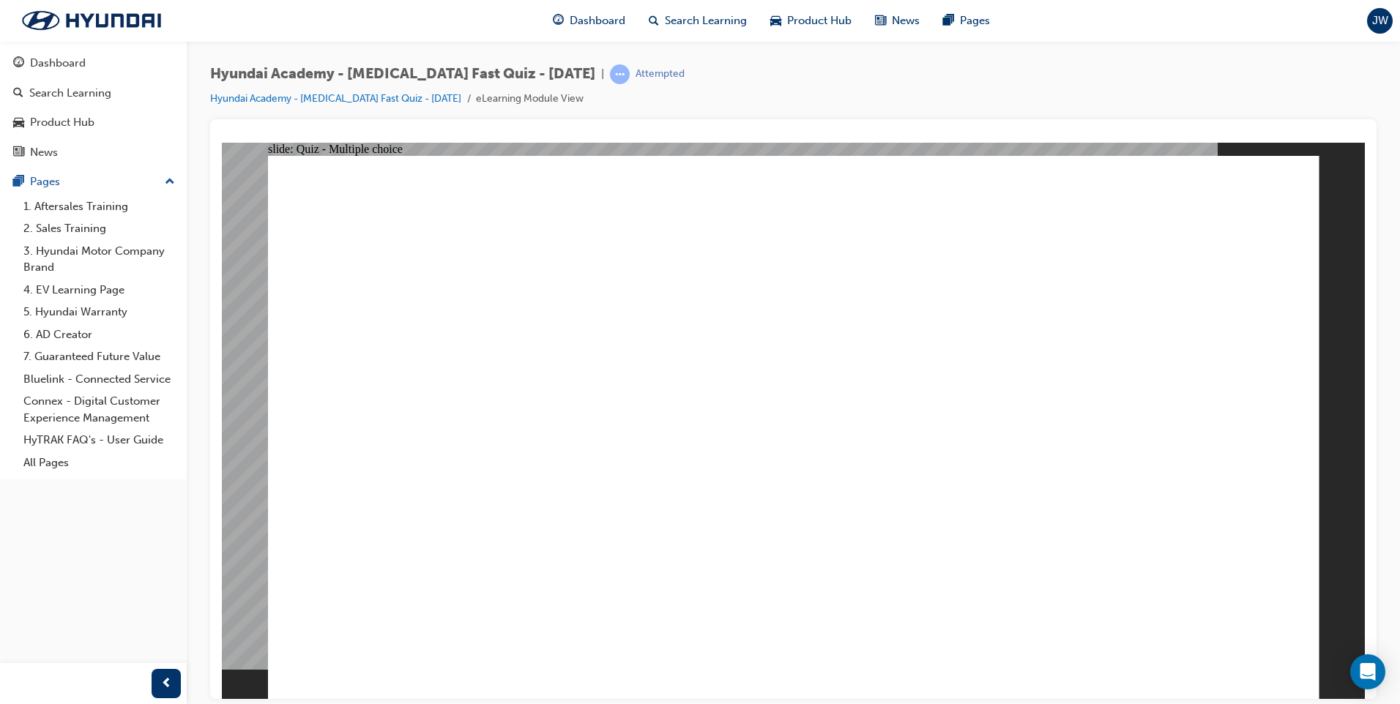
radio input "true"
drag, startPoint x: 794, startPoint y: 513, endPoint x: 794, endPoint y: 524, distance: 11.0
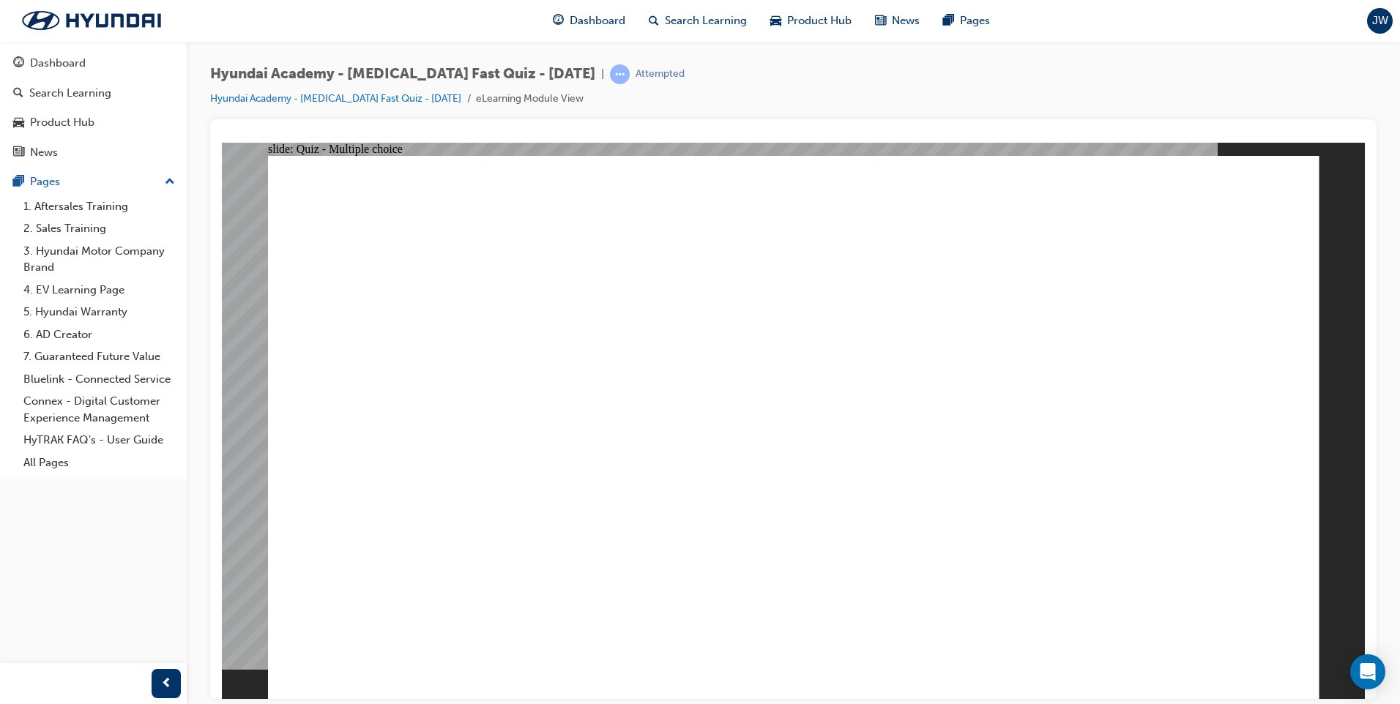
radio input "true"
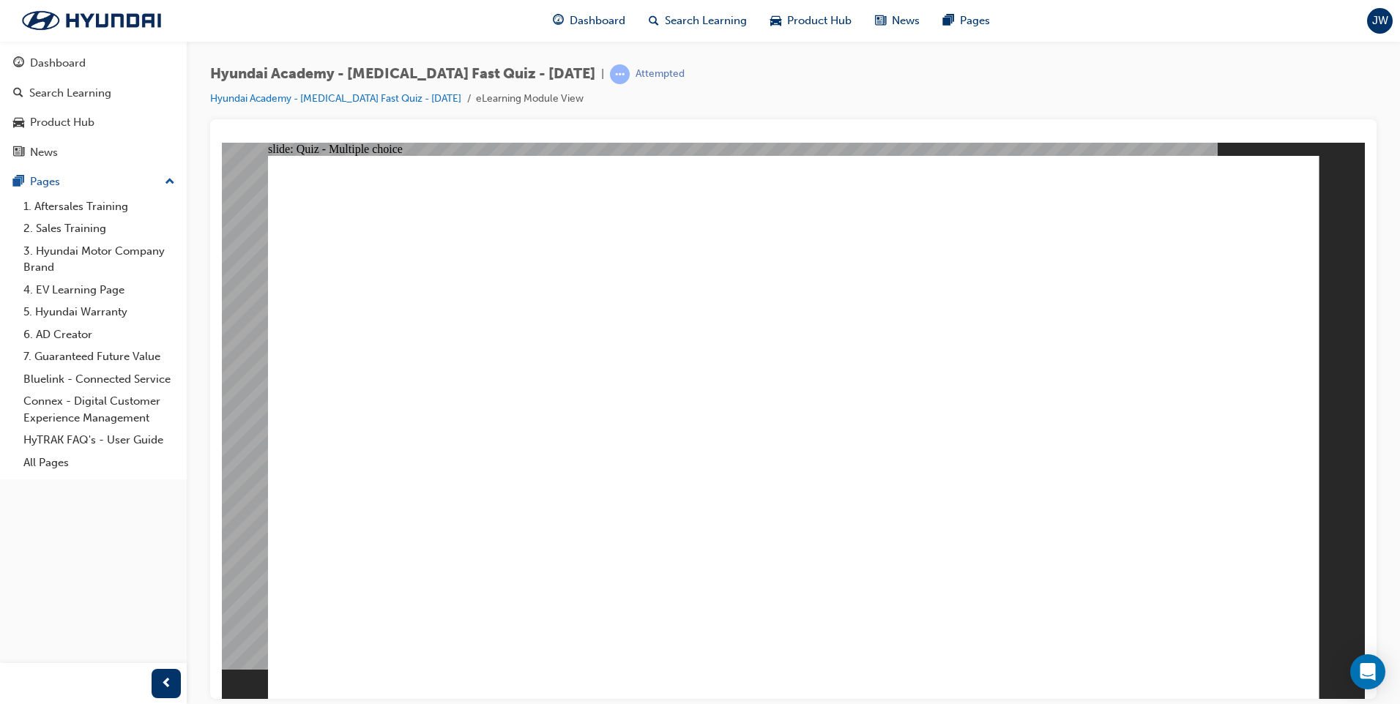
radio input "true"
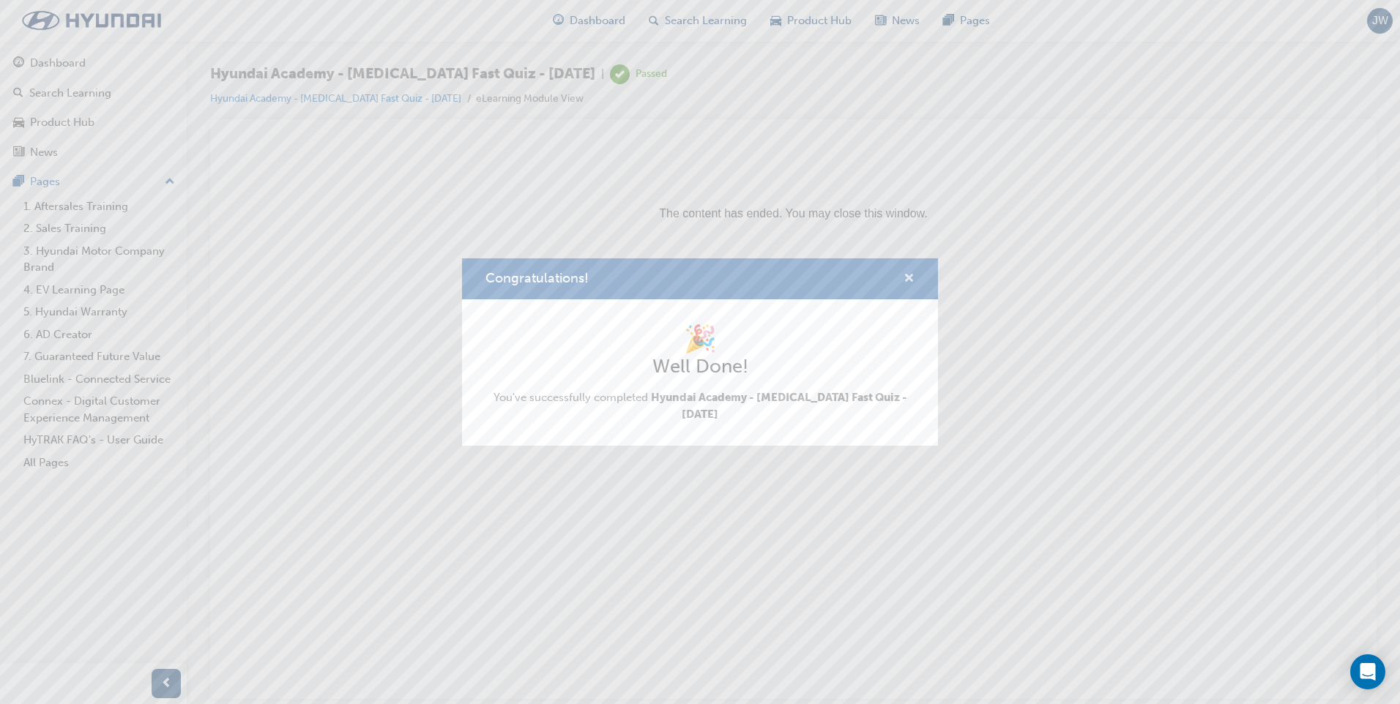
click at [905, 280] on span "cross-icon" at bounding box center [909, 279] width 11 height 13
